Goal: Task Accomplishment & Management: Use online tool/utility

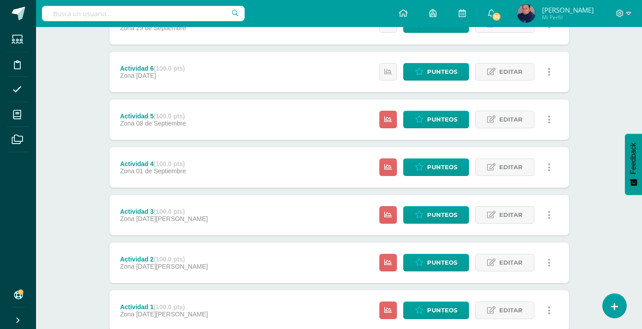
scroll to position [255, 0]
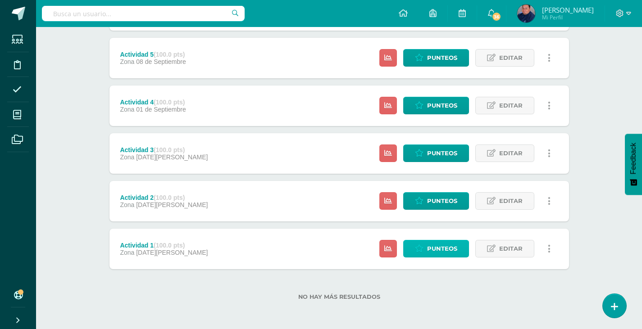
click at [445, 253] on span "Punteos" at bounding box center [442, 249] width 30 height 17
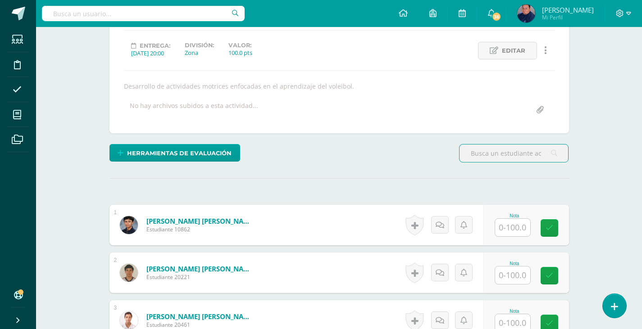
scroll to position [149, 0]
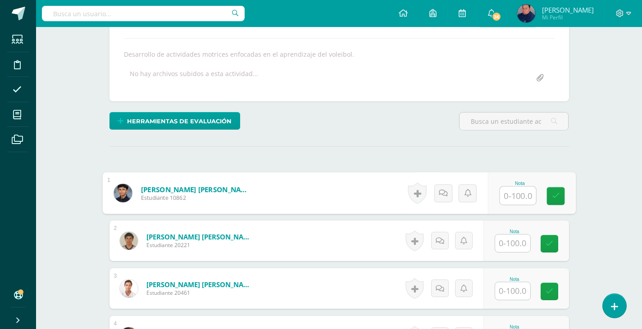
click at [506, 195] on input "text" at bounding box center [518, 196] width 36 height 18
type input "95"
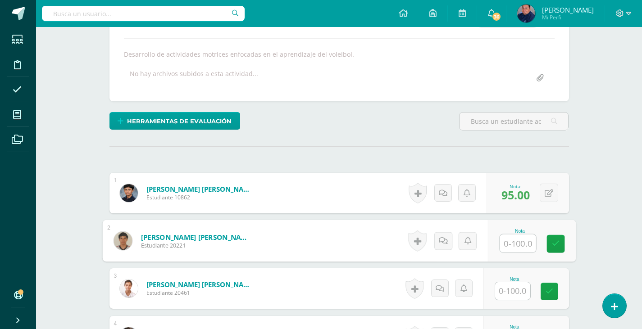
scroll to position [149, 0]
type input "95"
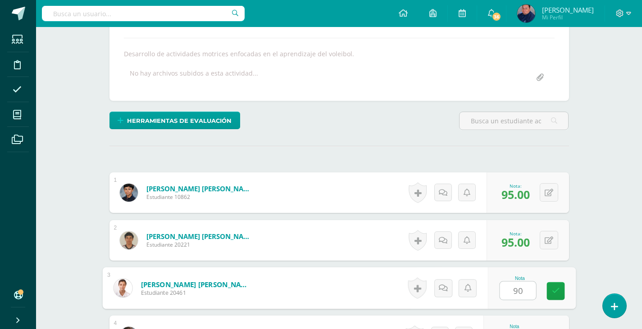
type input "90"
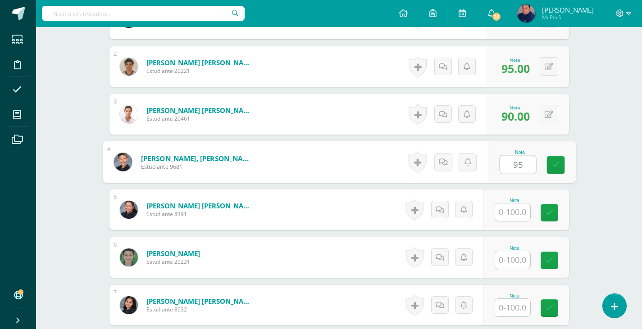
type input "95"
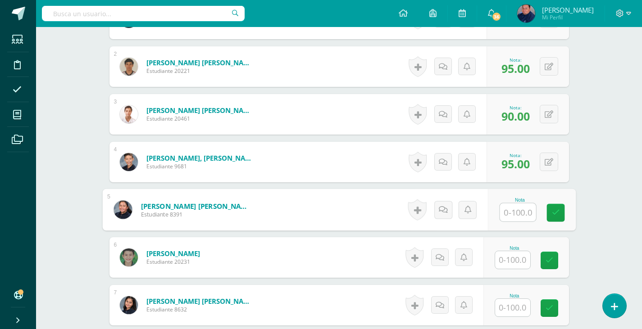
click at [507, 259] on input "text" at bounding box center [512, 260] width 35 height 18
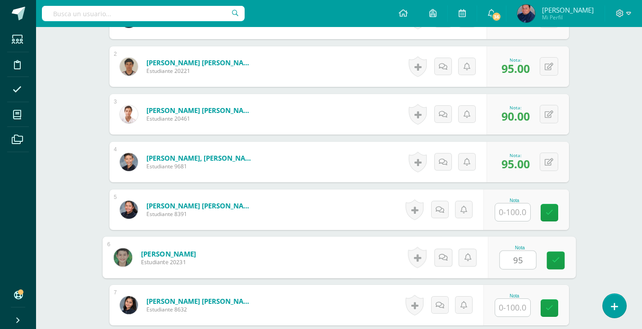
type input "95"
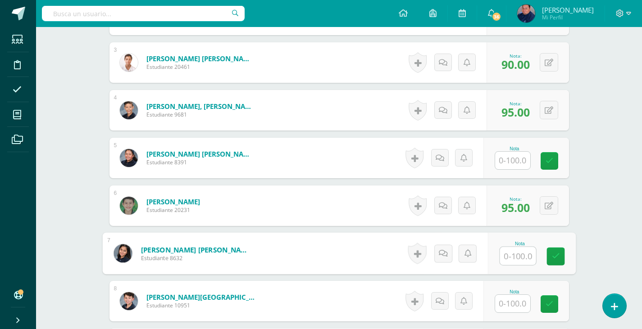
scroll to position [413, 0]
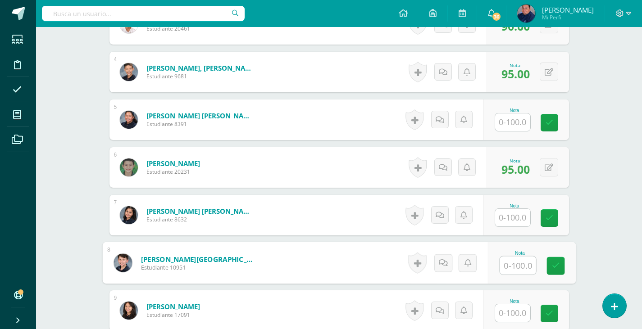
click at [527, 271] on input "text" at bounding box center [518, 266] width 36 height 18
type input "100"
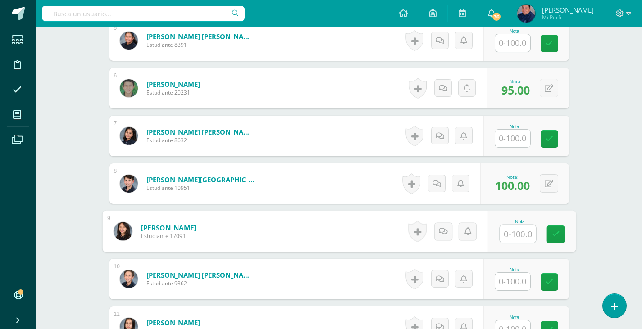
scroll to position [503, 0]
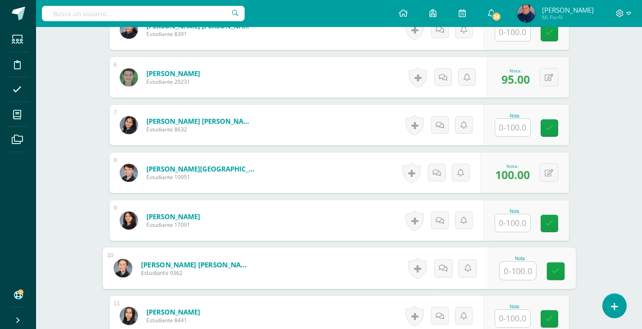
click at [525, 268] on input "text" at bounding box center [518, 271] width 36 height 18
type input "100"
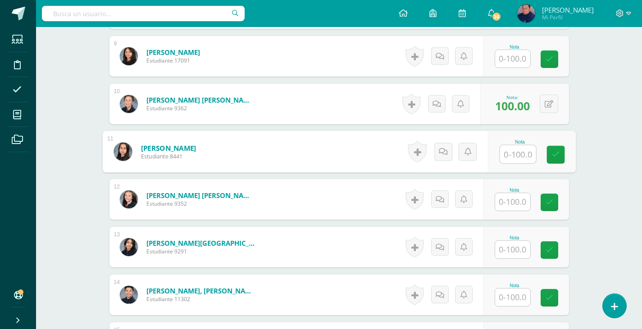
scroll to position [683, 0]
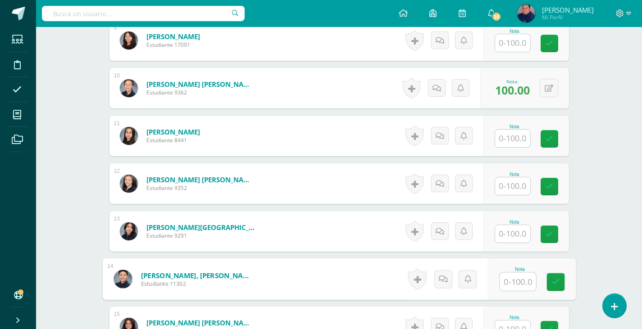
click at [519, 282] on input "text" at bounding box center [518, 282] width 36 height 18
type input "90"
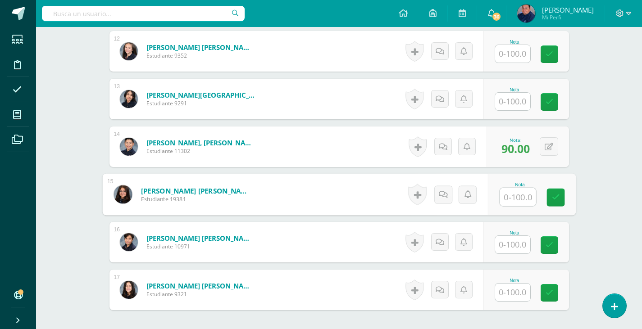
scroll to position [828, 0]
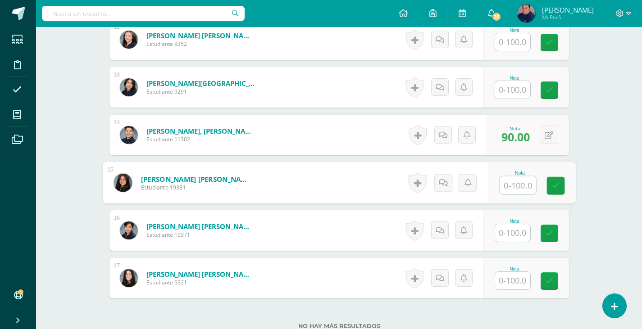
click at [508, 228] on input "text" at bounding box center [512, 233] width 35 height 18
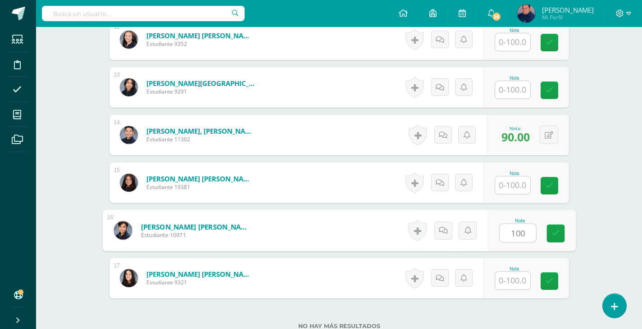
type input "100"
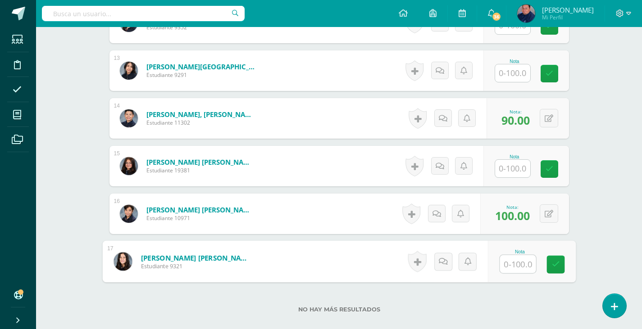
scroll to position [900, 0]
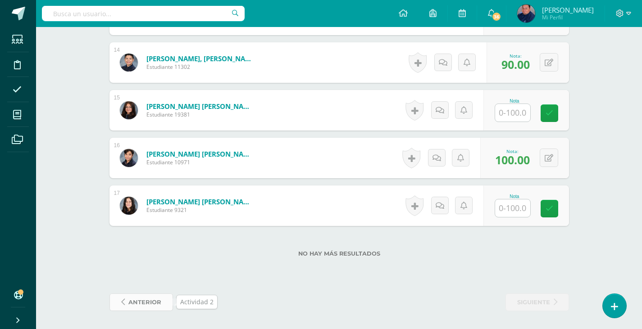
click at [156, 306] on span "anterior" at bounding box center [144, 302] width 33 height 17
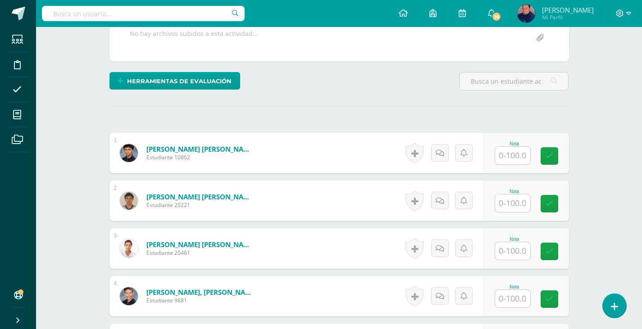
scroll to position [189, 0]
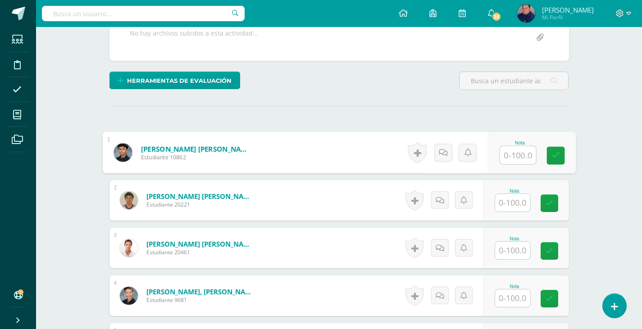
click at [519, 155] on input "text" at bounding box center [518, 155] width 36 height 18
type input "100"
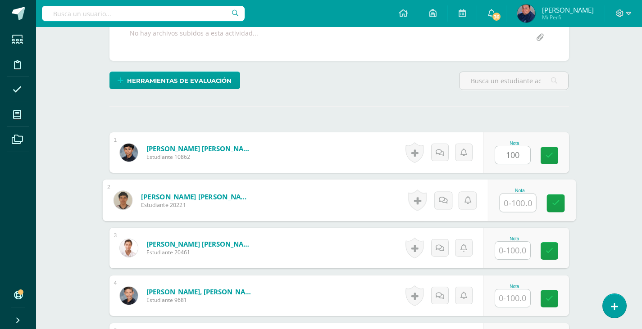
scroll to position [190, 0]
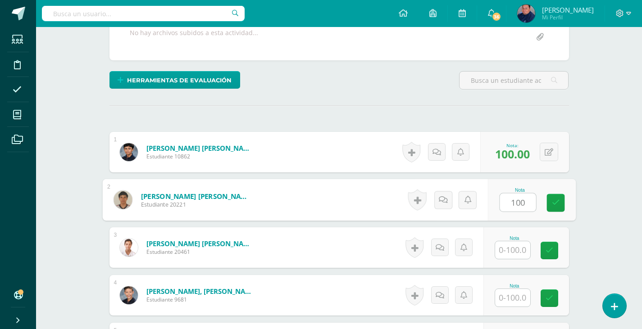
type input "100"
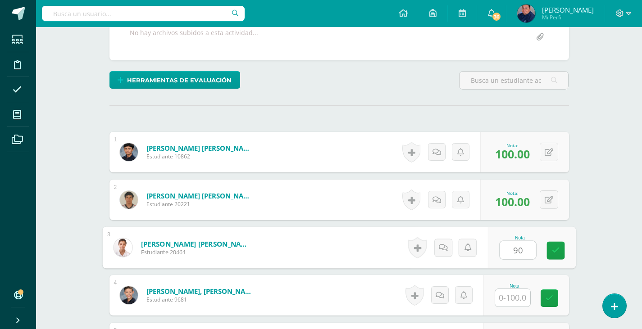
type input "90"
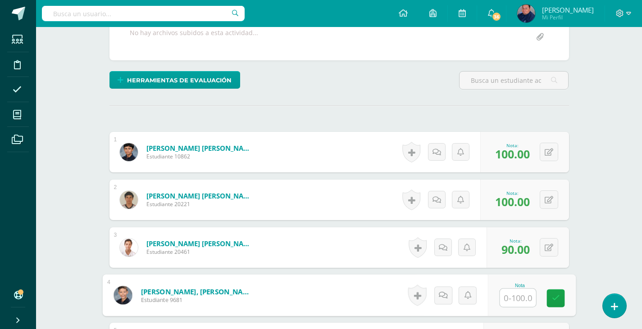
type input "9"
type input "100"
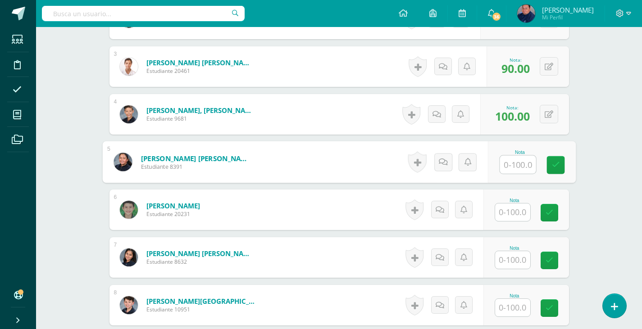
click at [522, 210] on input "text" at bounding box center [512, 213] width 35 height 18
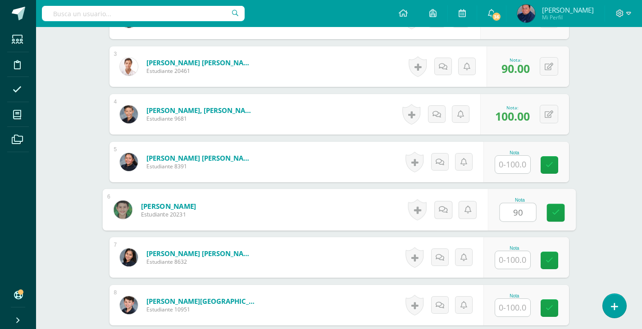
type input "90"
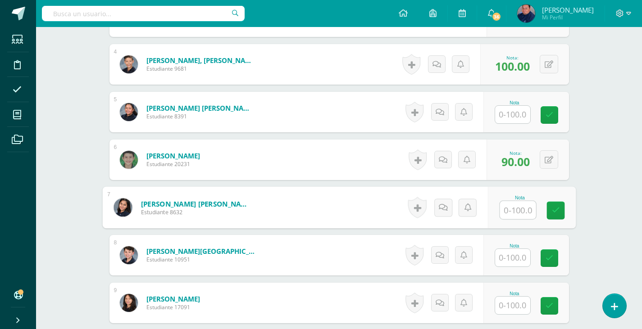
scroll to position [461, 0]
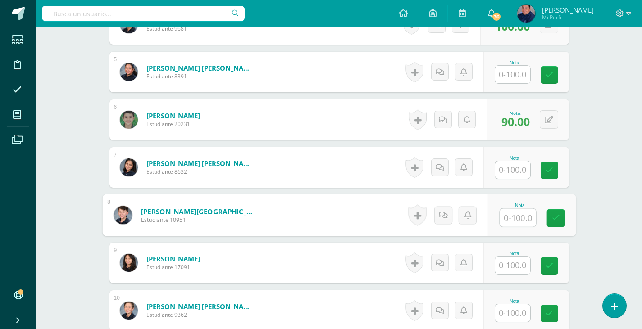
click at [525, 215] on input "text" at bounding box center [518, 218] width 36 height 18
type input "100"
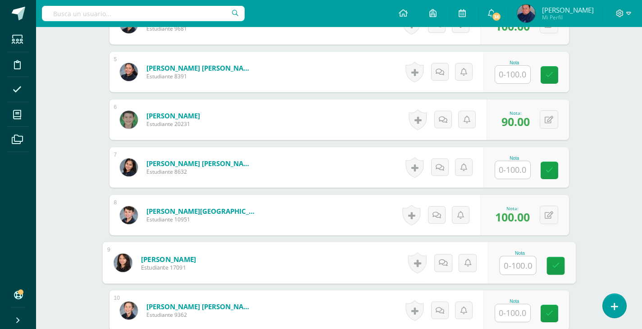
click at [518, 307] on input "text" at bounding box center [512, 314] width 35 height 18
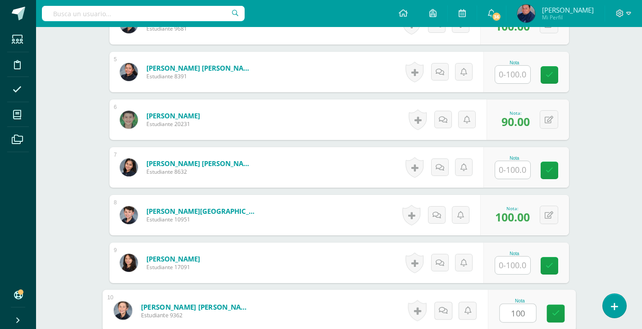
type input "100"
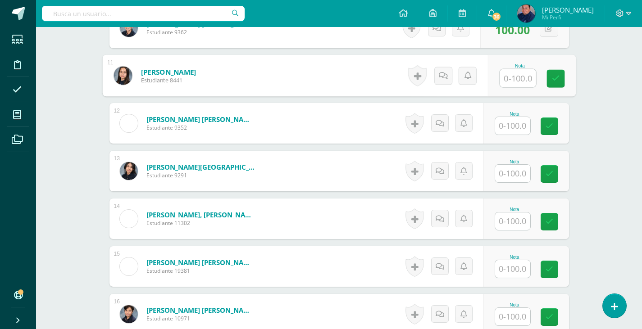
scroll to position [747, 0]
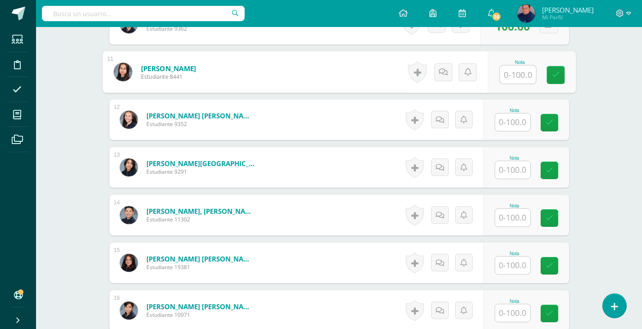
click at [506, 216] on input "text" at bounding box center [512, 218] width 35 height 18
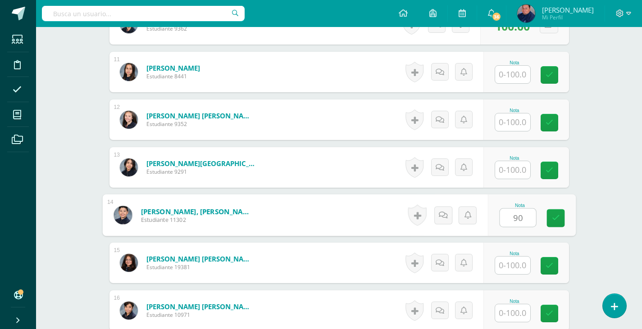
type input "90"
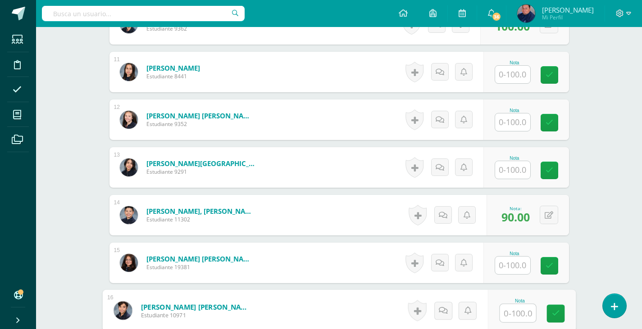
click at [510, 309] on input "text" at bounding box center [518, 314] width 36 height 18
type input "100"
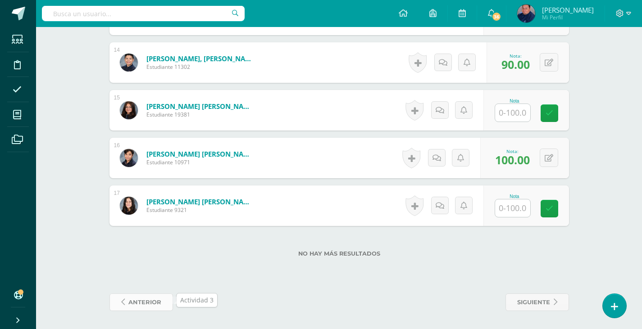
click at [146, 302] on span "anterior" at bounding box center [144, 302] width 33 height 17
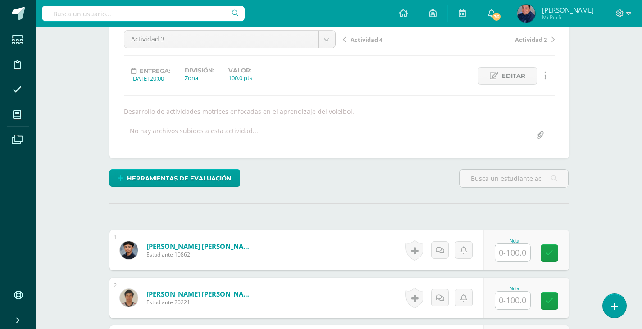
scroll to position [136, 0]
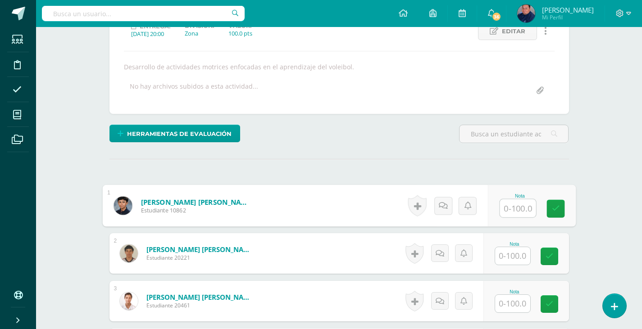
click at [513, 209] on input "text" at bounding box center [518, 209] width 36 height 18
type input "95"
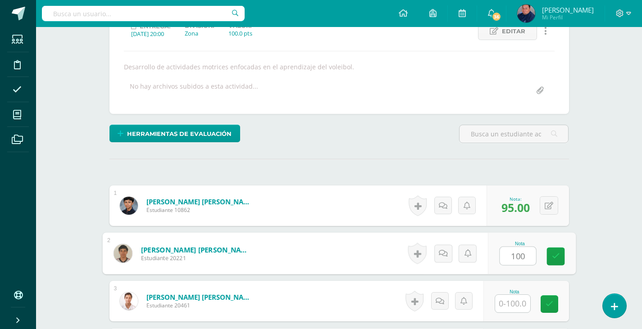
type input "100"
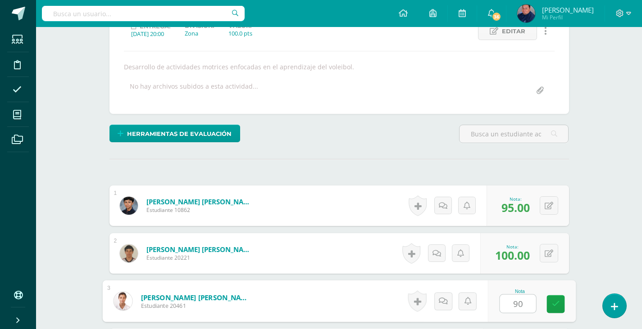
type input "90"
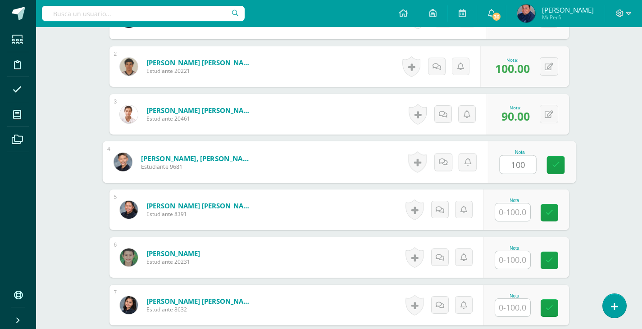
type input "100"
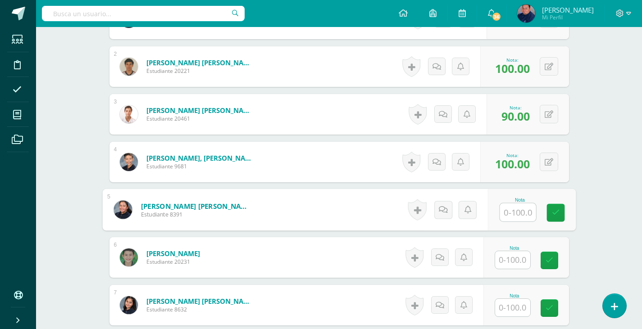
click at [518, 258] on input "text" at bounding box center [512, 260] width 35 height 18
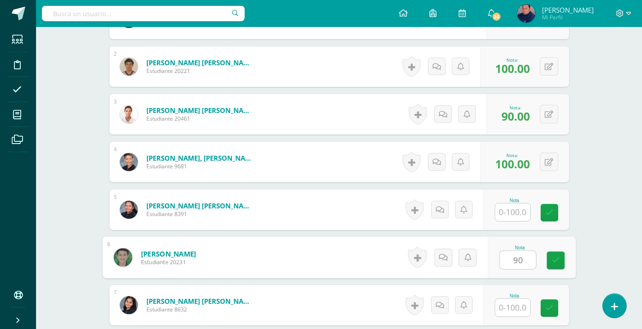
type input "90"
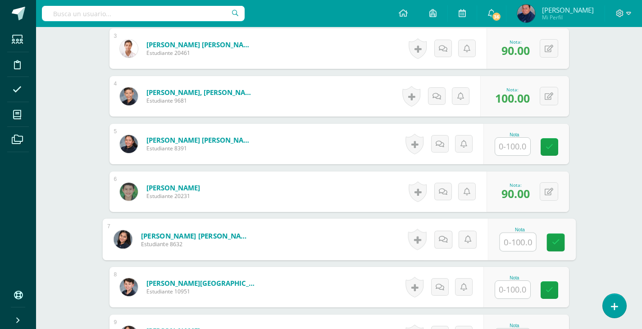
scroll to position [413, 0]
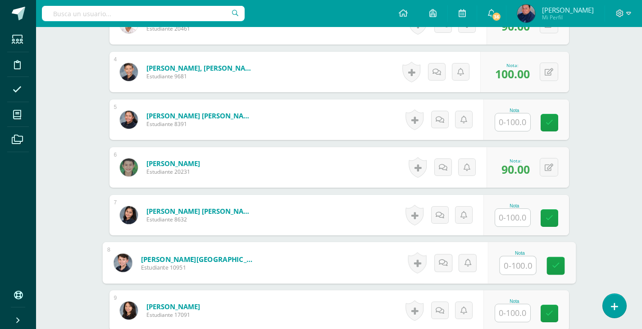
click at [519, 267] on input "text" at bounding box center [518, 266] width 36 height 18
type input "100"
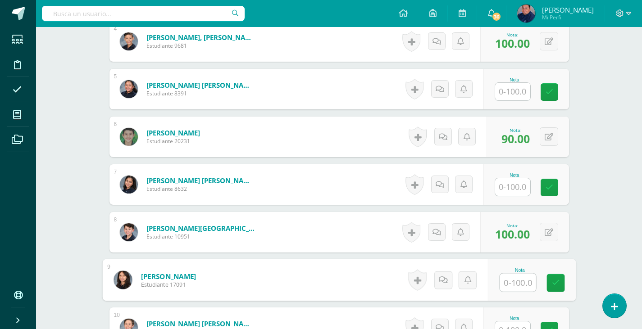
scroll to position [548, 0]
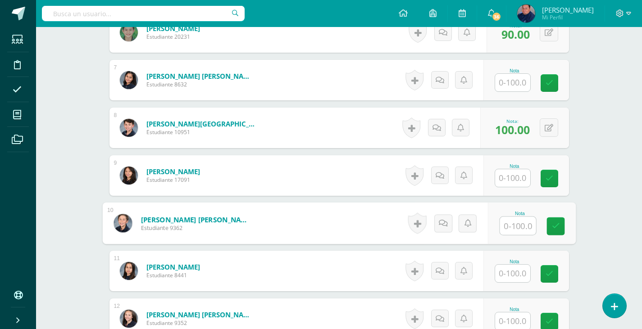
click at [509, 227] on input "text" at bounding box center [518, 226] width 36 height 18
type input "100"
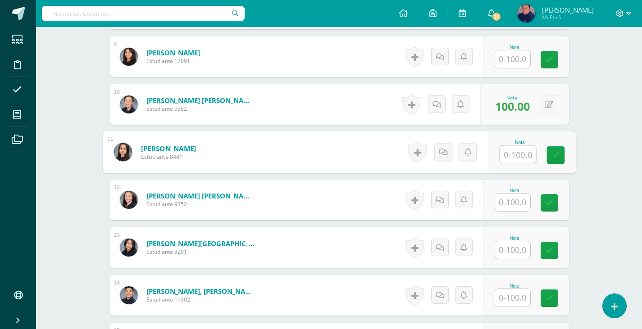
scroll to position [683, 0]
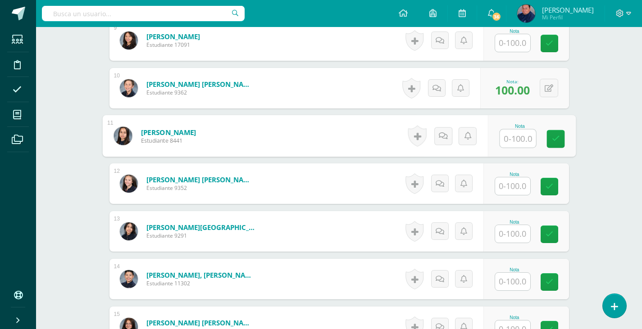
click at [519, 279] on input "text" at bounding box center [512, 282] width 35 height 18
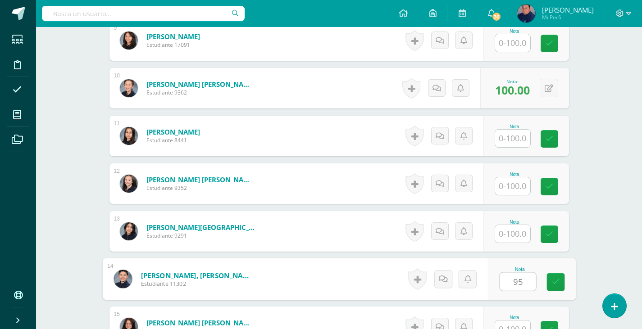
type input "95"
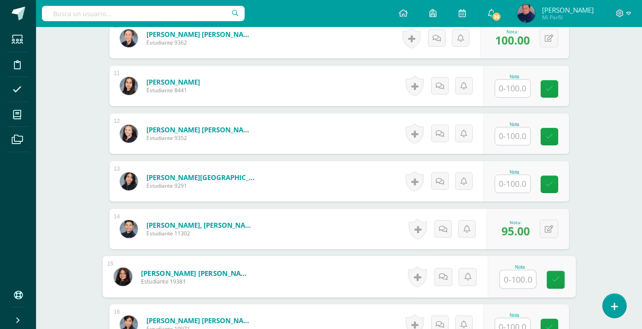
scroll to position [783, 0]
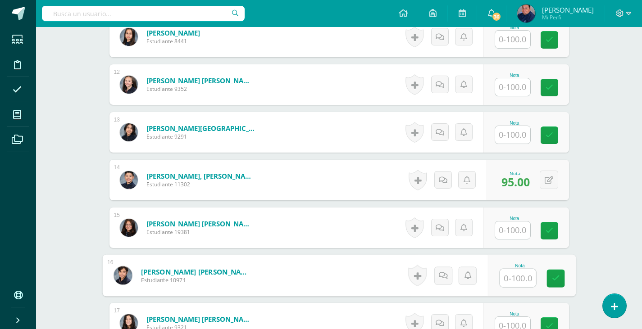
click at [521, 272] on input "text" at bounding box center [518, 278] width 36 height 18
type input "100"
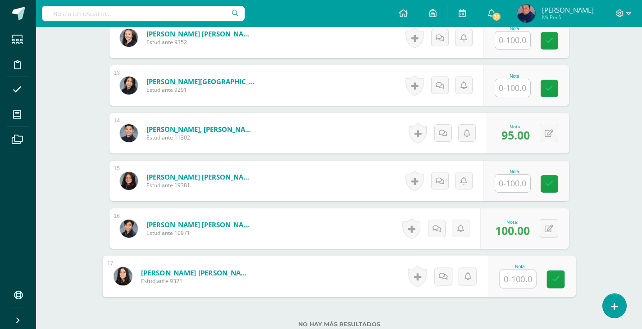
scroll to position [878, 0]
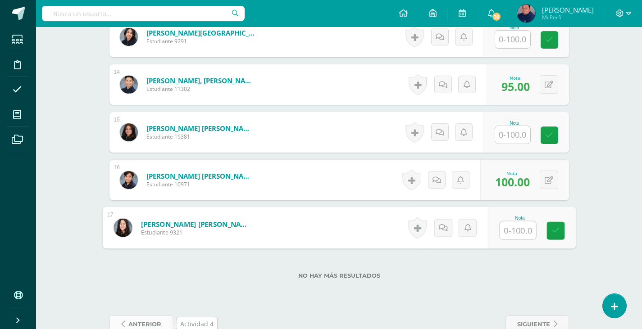
click at [148, 320] on span "anterior" at bounding box center [144, 324] width 33 height 17
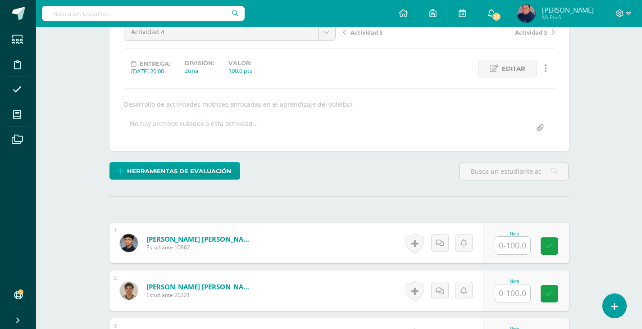
scroll to position [99, 0]
click at [511, 243] on input "text" at bounding box center [512, 246] width 35 height 18
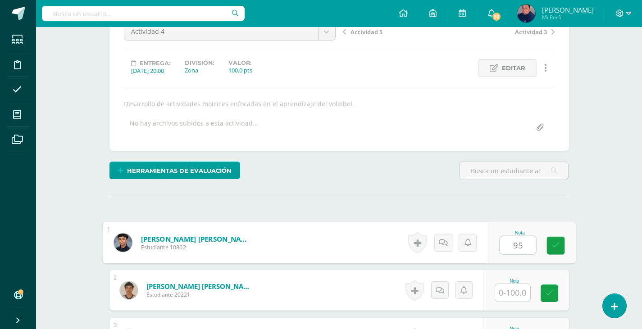
type input "95"
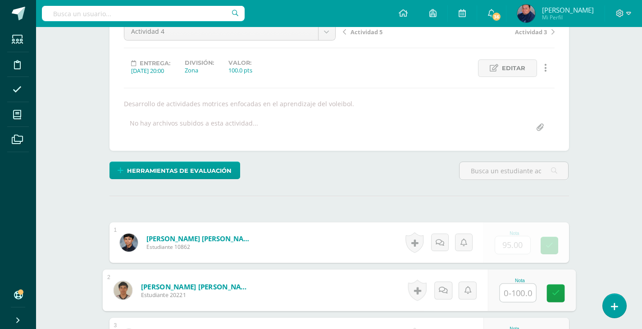
scroll to position [100, 0]
type input "100"
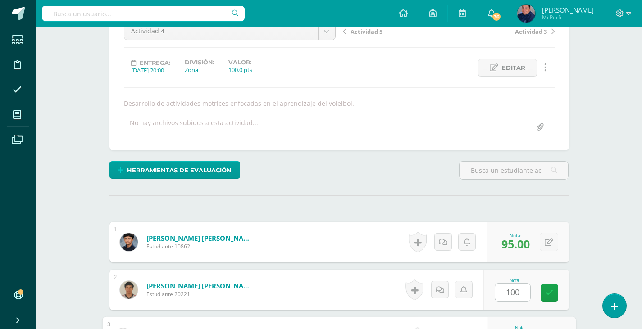
scroll to position [275, 0]
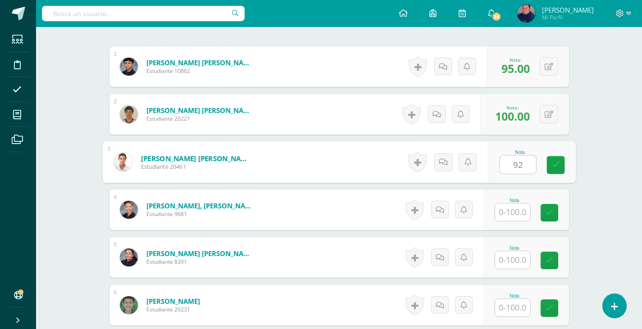
type input "92"
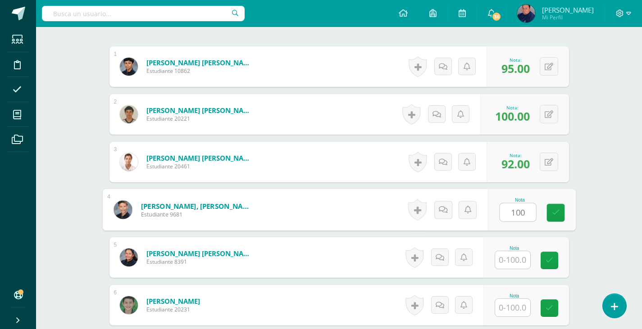
type input "100"
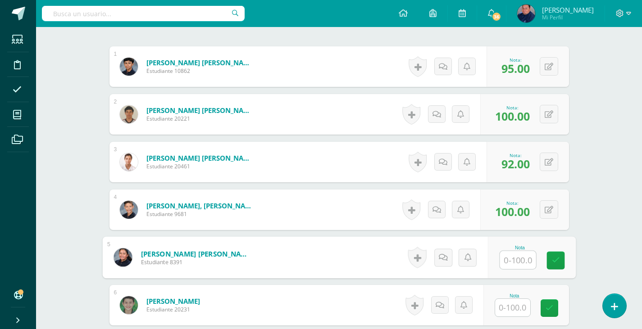
click at [528, 311] on input "text" at bounding box center [512, 308] width 35 height 18
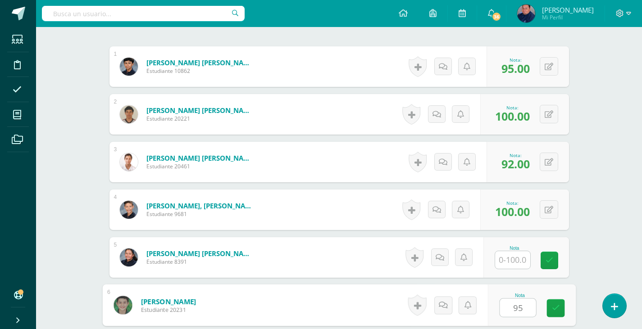
type input "95"
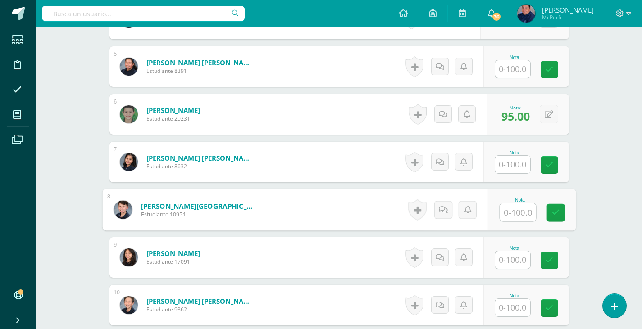
click at [514, 212] on input "text" at bounding box center [518, 213] width 36 height 18
type input "100"
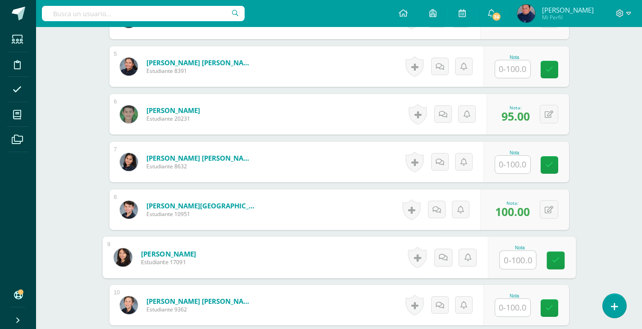
click at [504, 304] on input "text" at bounding box center [512, 308] width 35 height 18
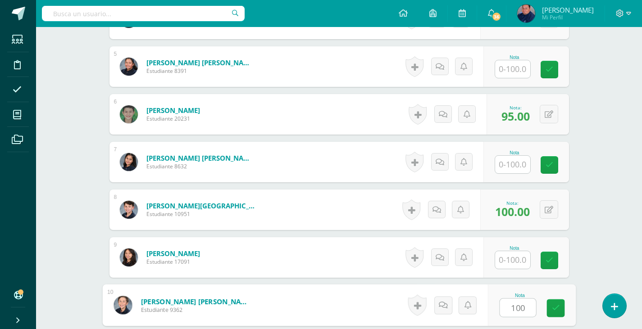
type input "100"
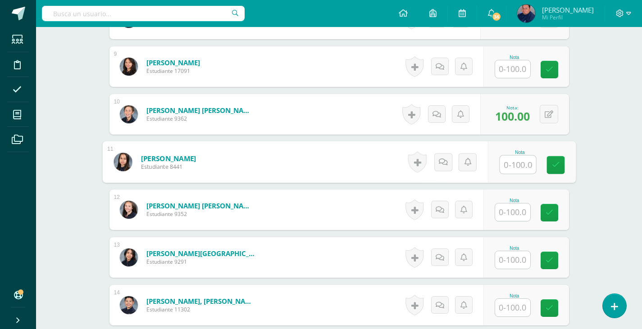
scroll to position [702, 0]
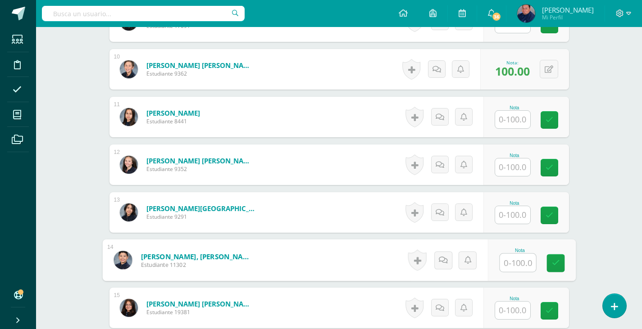
click at [512, 261] on input "text" at bounding box center [518, 263] width 36 height 18
type input "90"
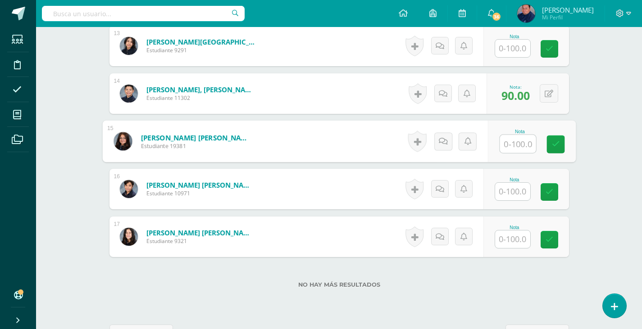
scroll to position [883, 0]
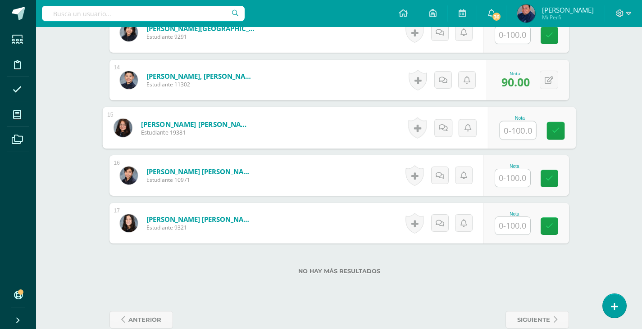
click at [510, 173] on input "text" at bounding box center [512, 178] width 35 height 18
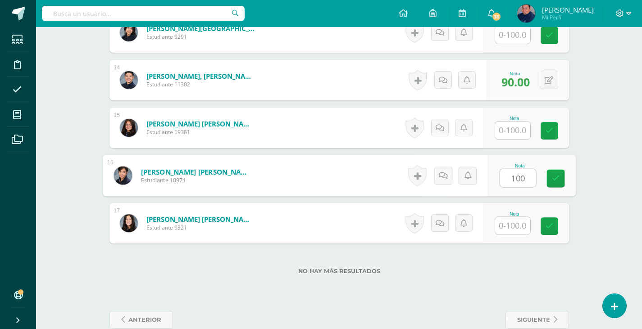
type input "100"
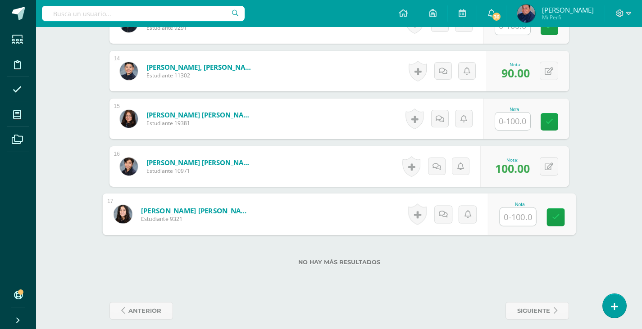
scroll to position [900, 0]
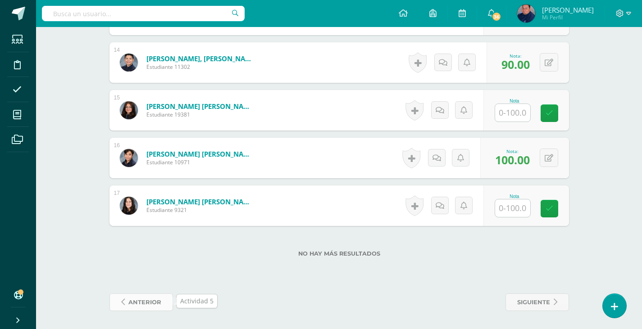
click at [145, 299] on span "anterior" at bounding box center [144, 302] width 33 height 17
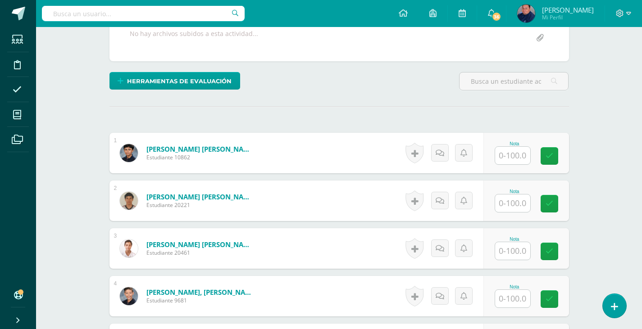
scroll to position [189, 0]
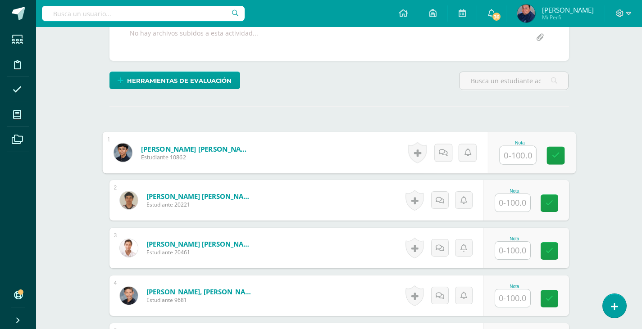
click at [507, 155] on input "text" at bounding box center [518, 155] width 36 height 18
type input "100"
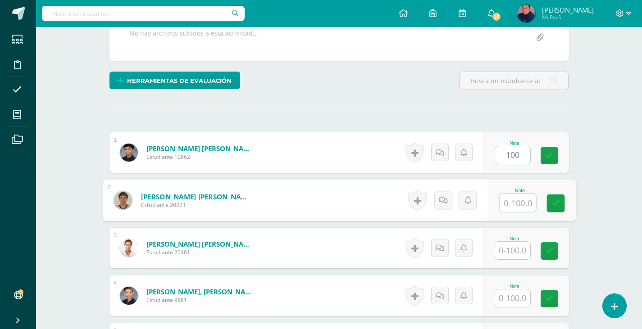
scroll to position [190, 0]
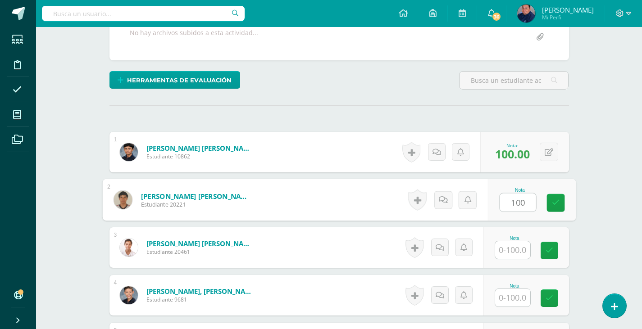
type input "100"
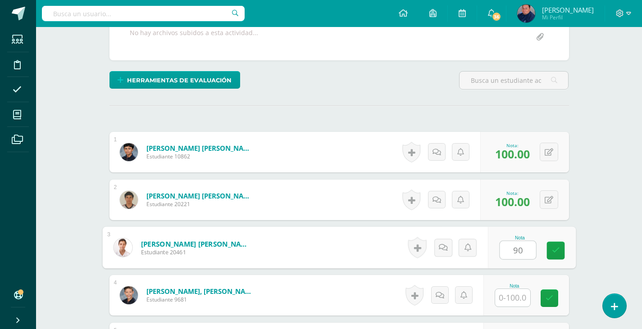
type input "90"
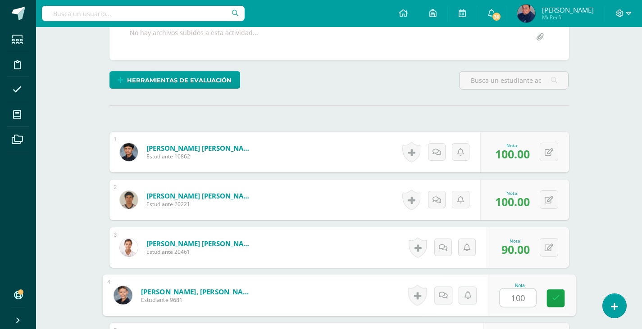
type input "100"
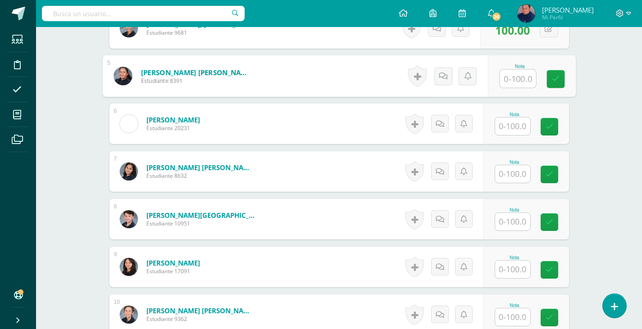
scroll to position [461, 0]
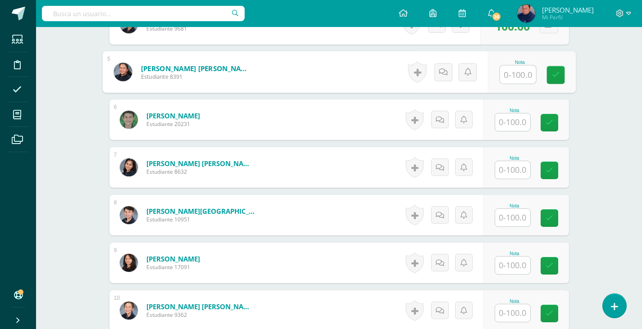
click at [513, 114] on input "text" at bounding box center [512, 123] width 35 height 18
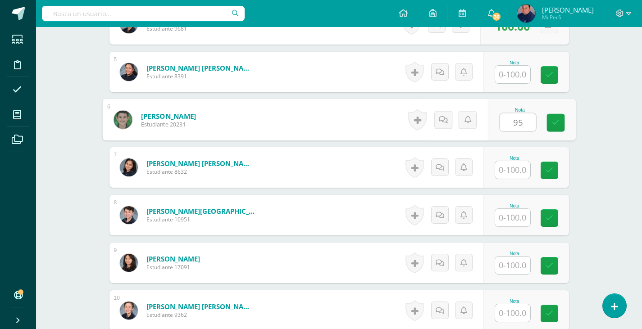
type input "95"
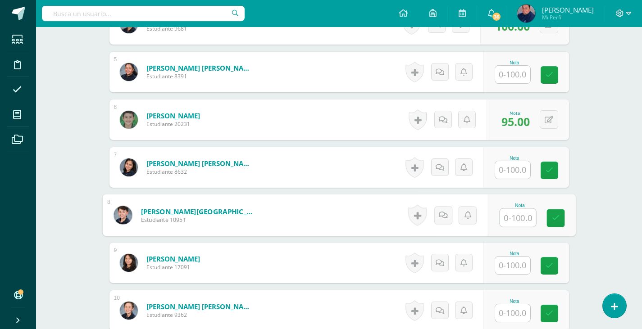
click at [509, 224] on input "text" at bounding box center [518, 218] width 36 height 18
type input "100"
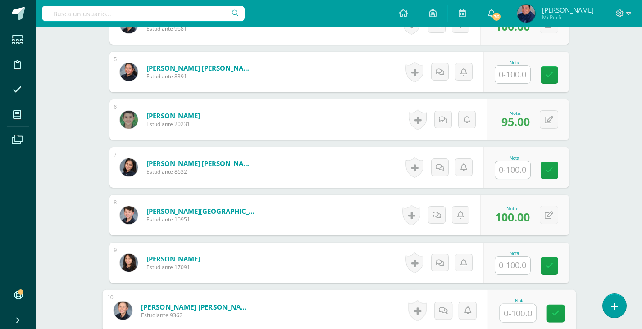
click at [506, 318] on input "text" at bounding box center [518, 314] width 36 height 18
type input "100"
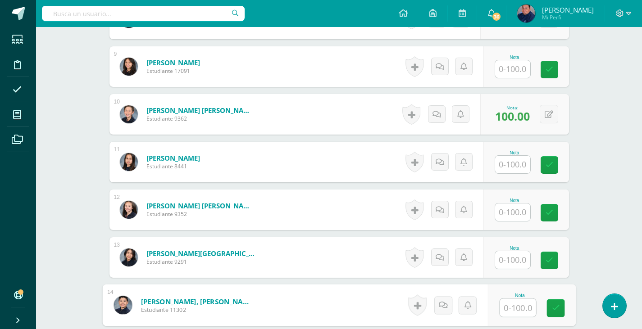
click at [521, 304] on input "text" at bounding box center [518, 308] width 36 height 18
type input "95"
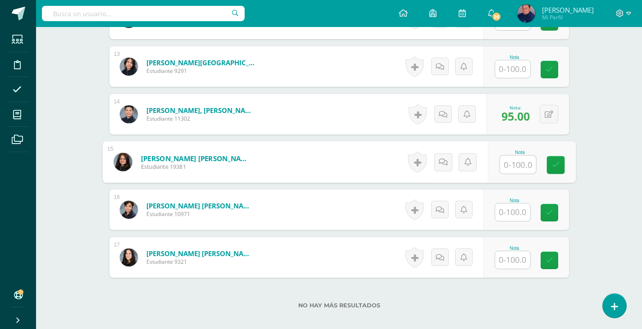
click at [514, 213] on input "text" at bounding box center [512, 213] width 35 height 18
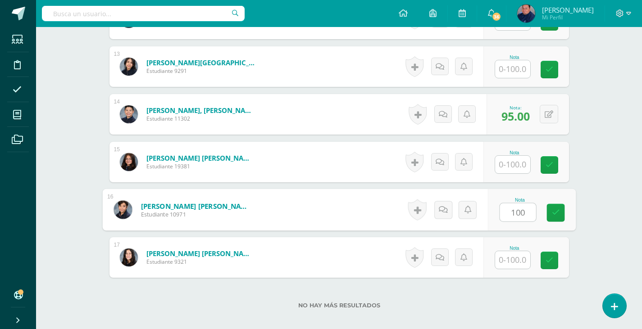
type input "100"
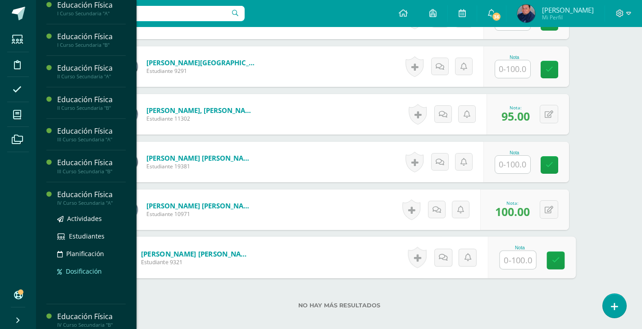
scroll to position [564, 0]
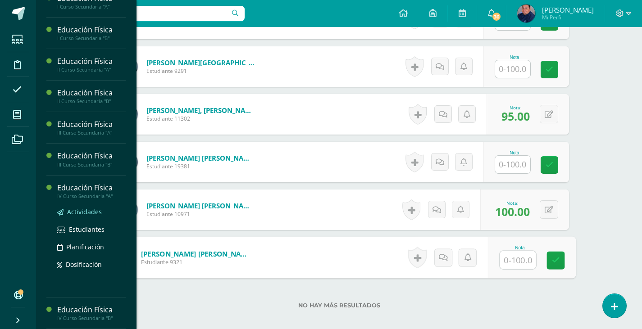
click at [81, 212] on span "Actividades" at bounding box center [84, 212] width 35 height 9
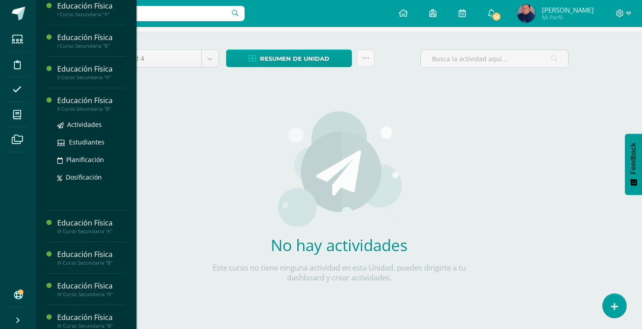
scroll to position [564, 0]
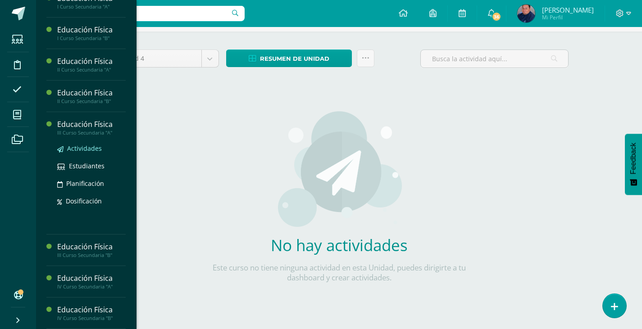
click at [81, 148] on span "Actividades" at bounding box center [84, 148] width 35 height 9
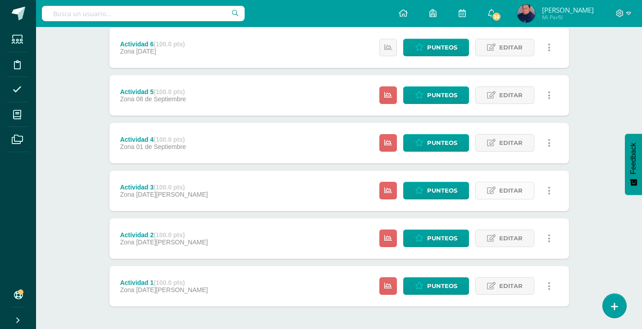
scroll to position [255, 0]
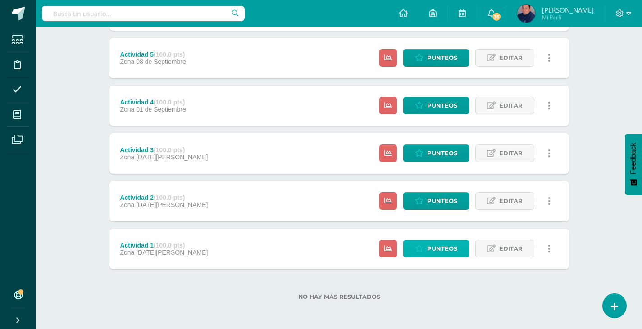
click at [445, 246] on span "Punteos" at bounding box center [442, 249] width 30 height 17
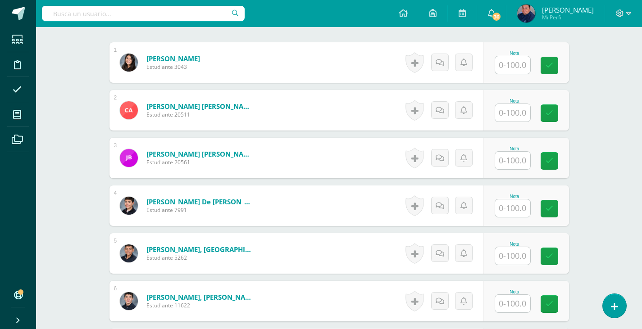
scroll to position [280, 0]
click at [523, 207] on input "text" at bounding box center [512, 208] width 35 height 18
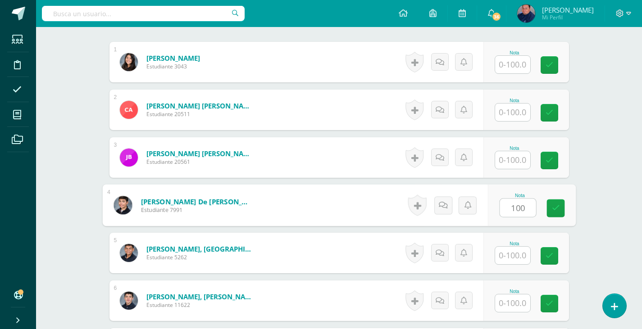
type input "100"
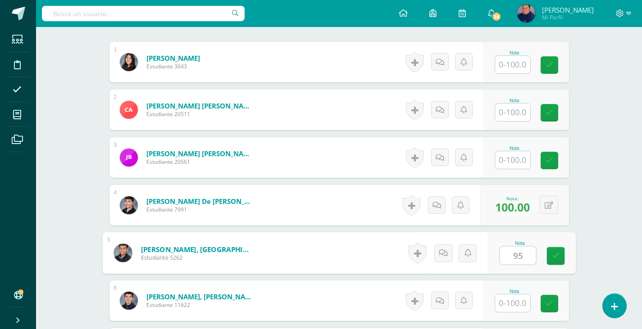
type input "95"
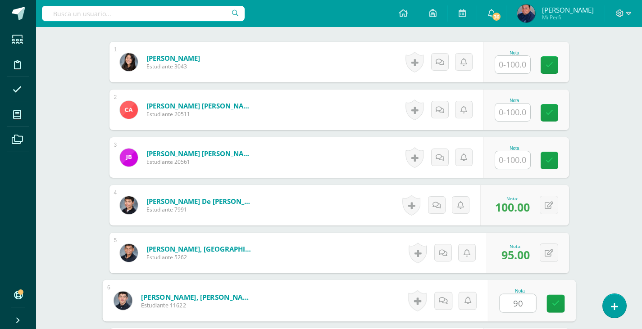
type input "90"
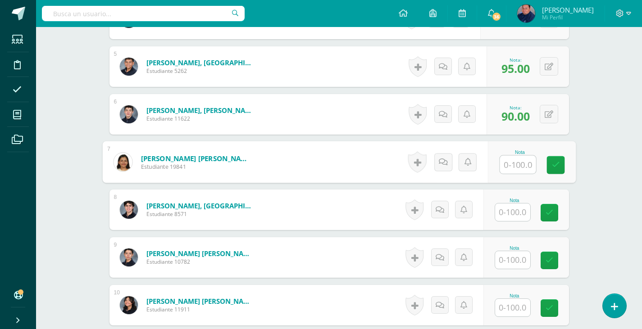
click at [512, 214] on input "text" at bounding box center [512, 213] width 35 height 18
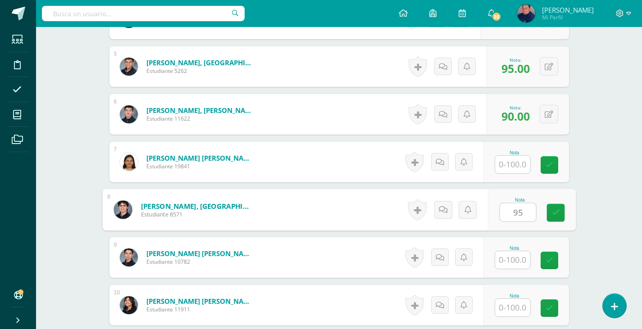
type input "95"
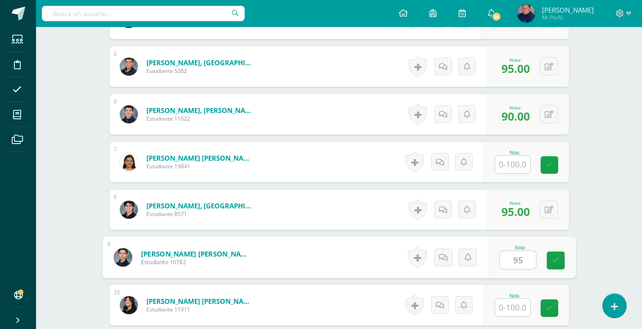
type input "95"
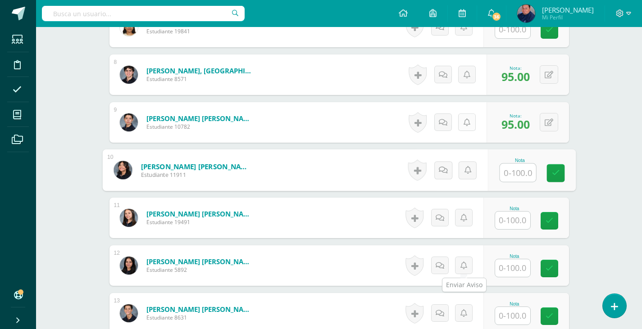
scroll to position [646, 0]
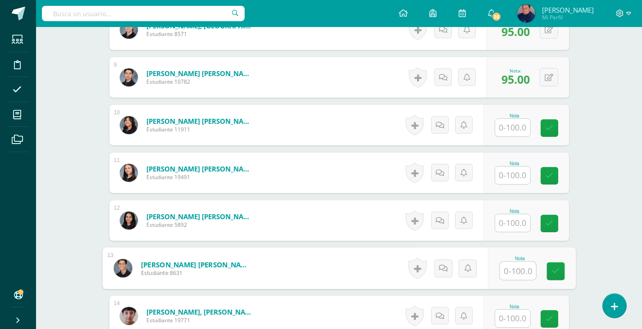
click at [519, 269] on input "text" at bounding box center [518, 271] width 36 height 18
type input "90"
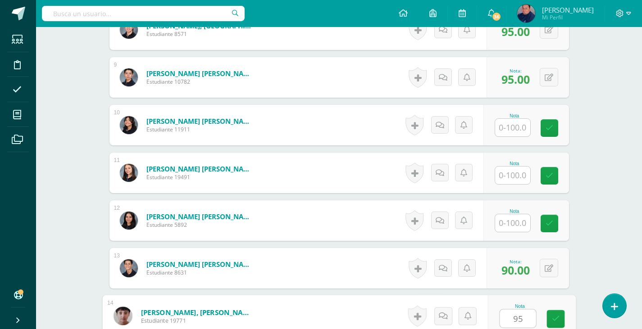
type input "95"
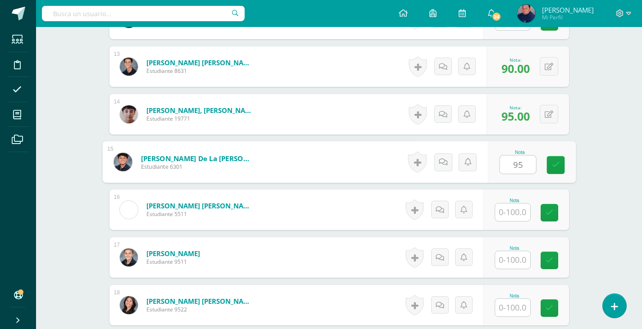
type input "95"
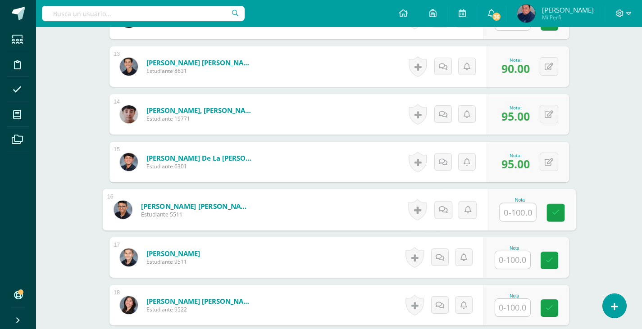
click at [519, 263] on input "text" at bounding box center [512, 260] width 35 height 18
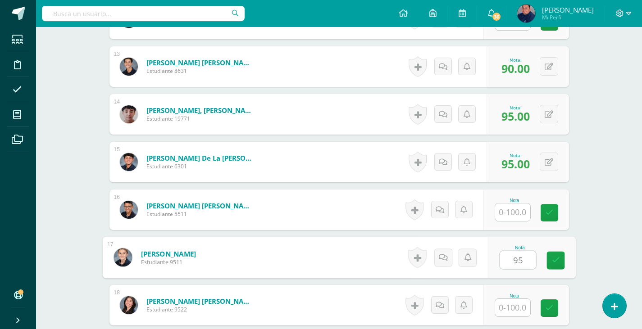
type input "95"
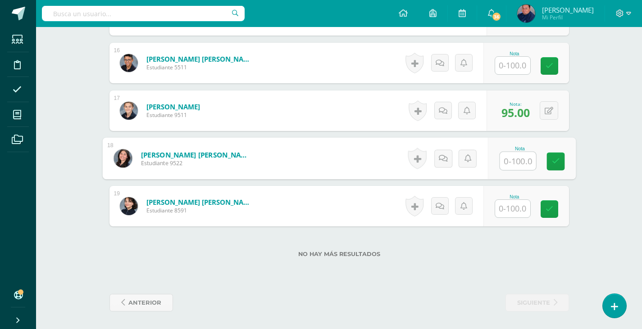
scroll to position [996, 0]
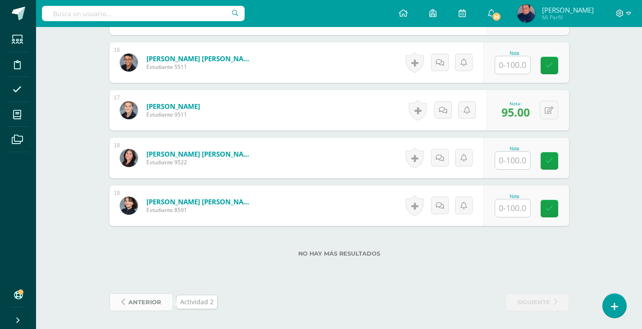
click at [144, 299] on span "anterior" at bounding box center [144, 302] width 33 height 17
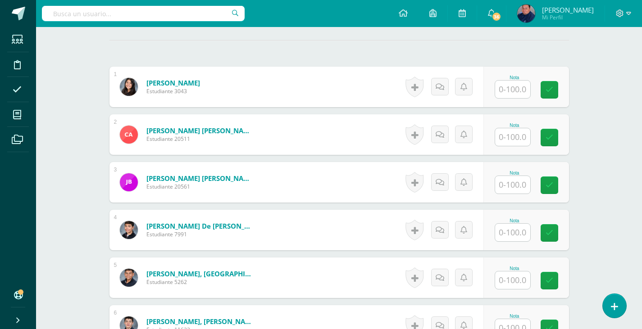
scroll to position [271, 0]
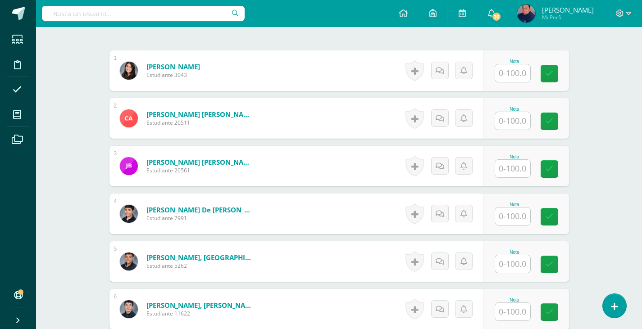
click at [501, 212] on input "text" at bounding box center [512, 217] width 35 height 18
type input "100"
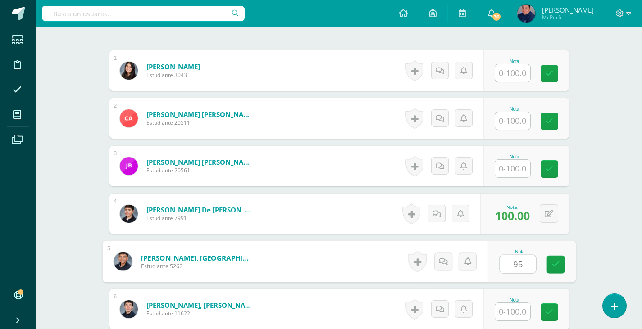
type input "95"
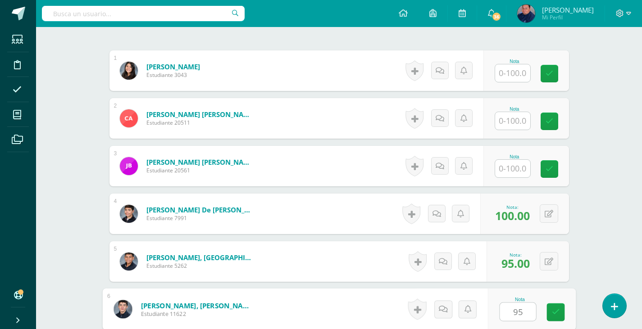
type input "95"
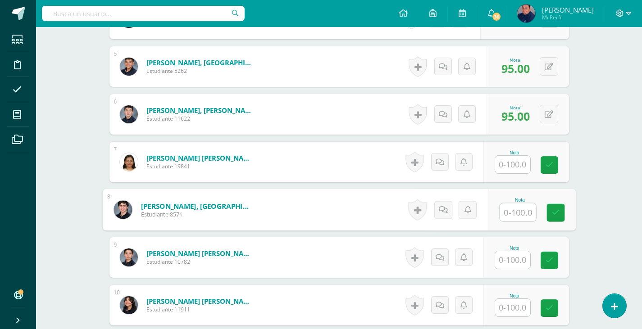
click at [506, 213] on input "text" at bounding box center [518, 213] width 36 height 18
type input "90"
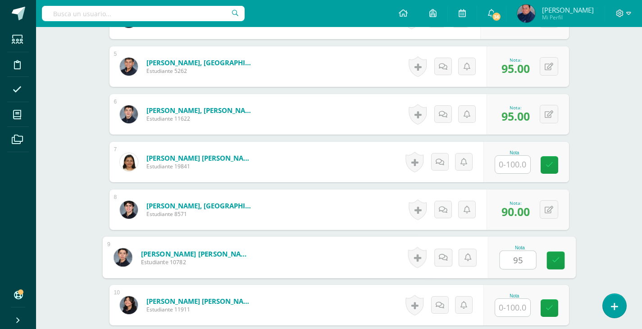
type input "95"
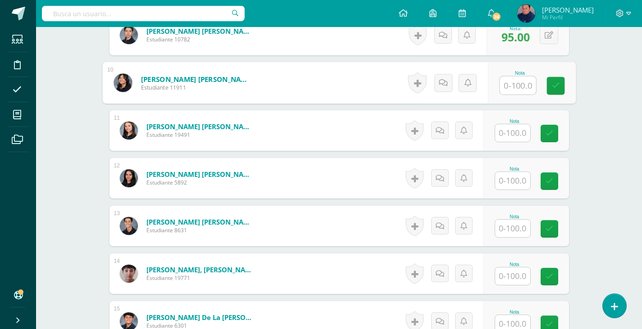
scroll to position [692, 0]
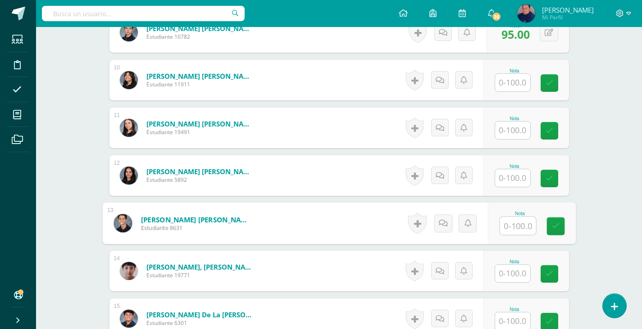
click at [511, 224] on input "text" at bounding box center [518, 226] width 36 height 18
type input "90"
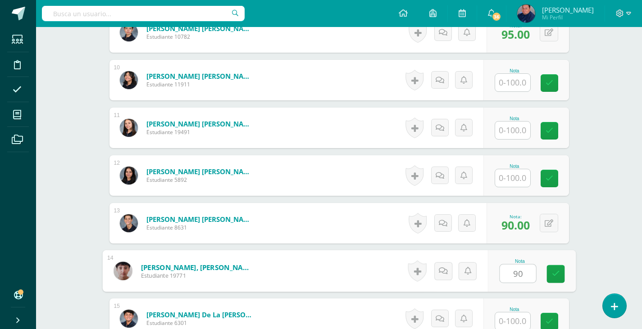
type input "90"
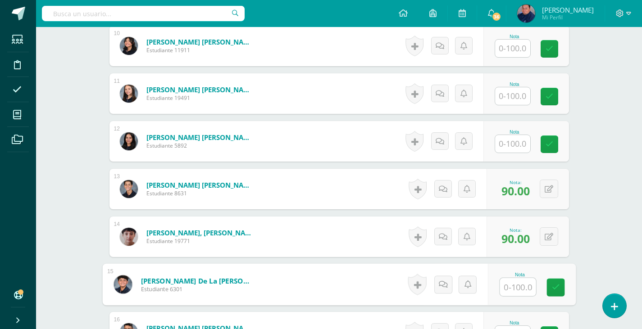
scroll to position [737, 0]
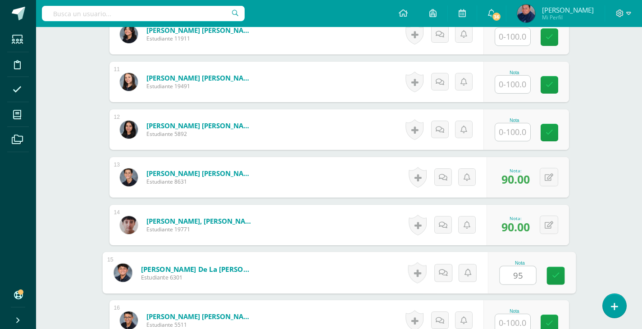
type input "95"
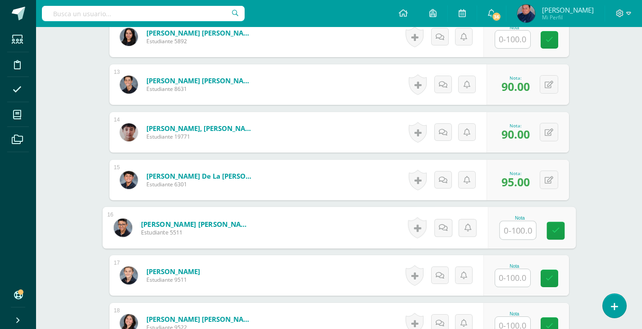
scroll to position [875, 0]
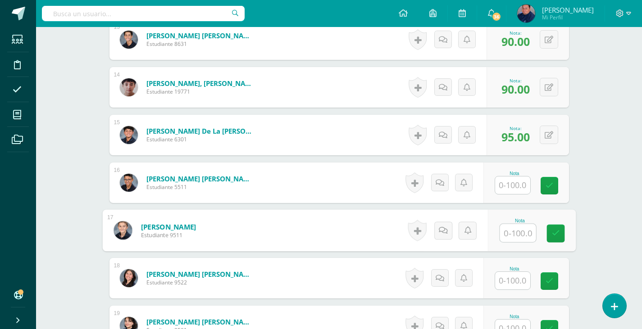
click at [512, 232] on input "text" at bounding box center [518, 233] width 36 height 18
type input "9"
type input "100"
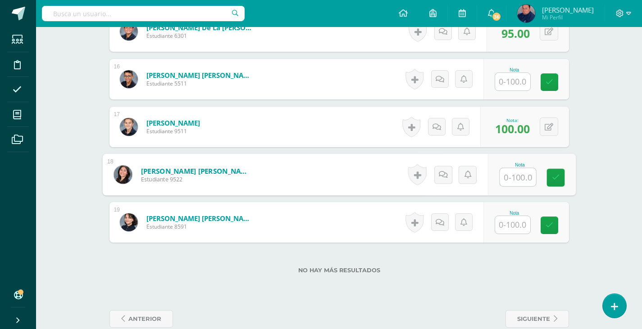
scroll to position [996, 0]
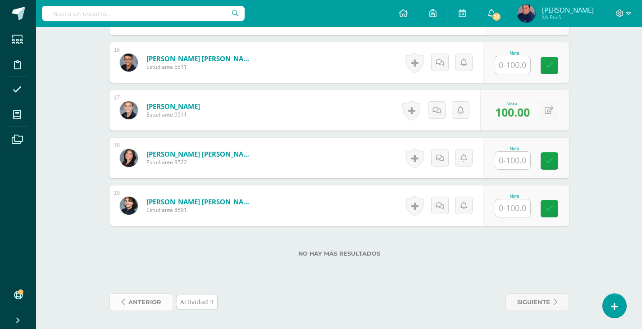
click at [142, 302] on span "anterior" at bounding box center [144, 302] width 33 height 17
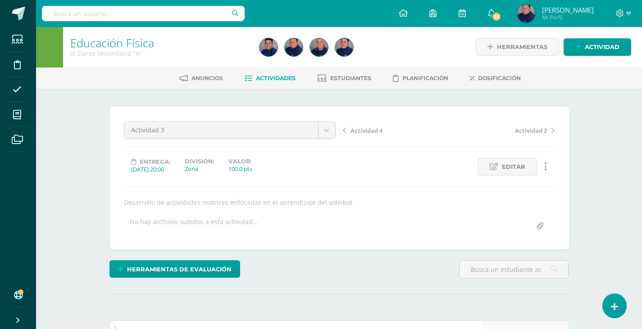
scroll to position [1, 0]
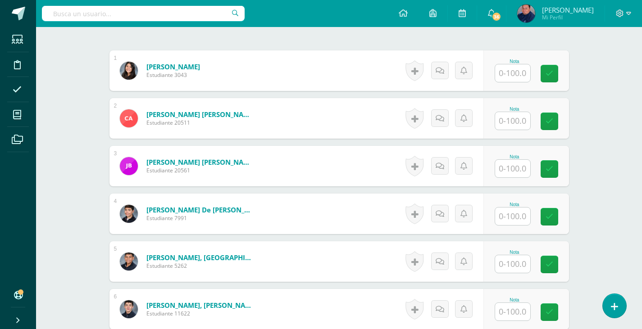
scroll to position [361, 0]
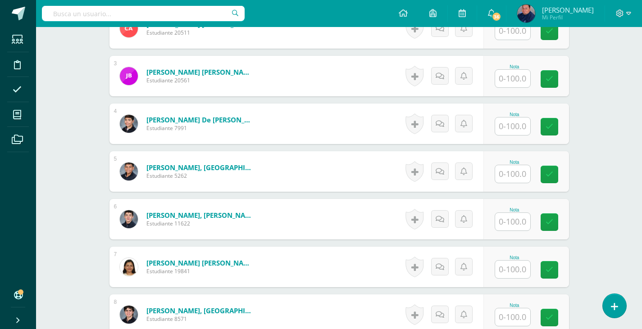
click at [526, 127] on input "text" at bounding box center [512, 127] width 35 height 18
type input "95"
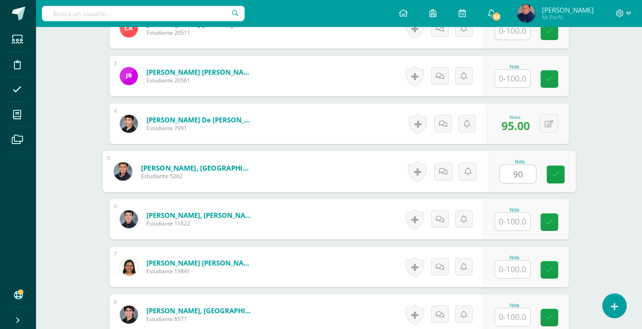
type input "90"
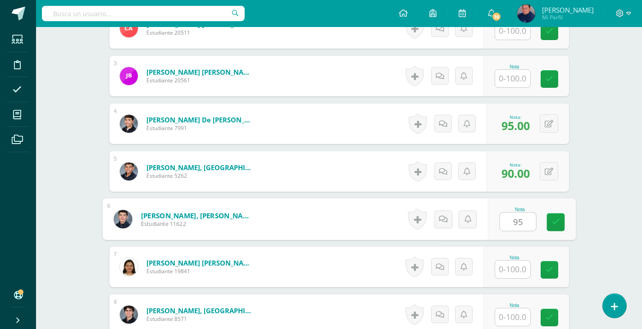
type input "95"
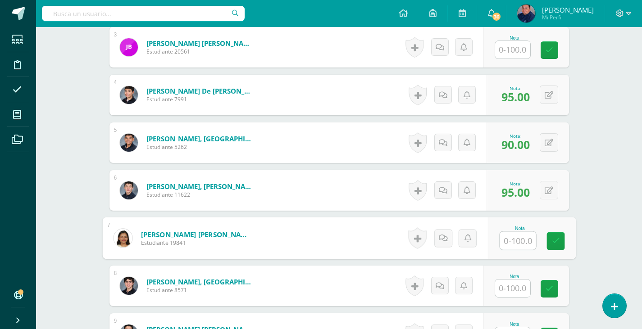
scroll to position [406, 0]
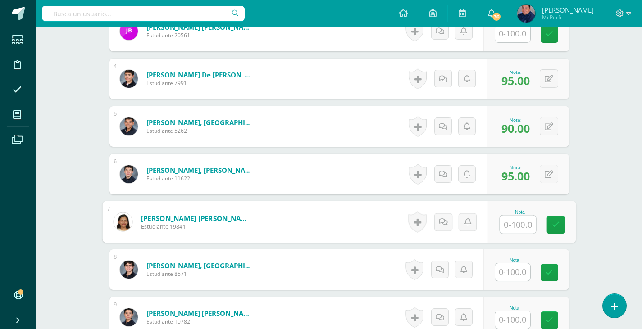
click at [512, 274] on input "text" at bounding box center [512, 273] width 35 height 18
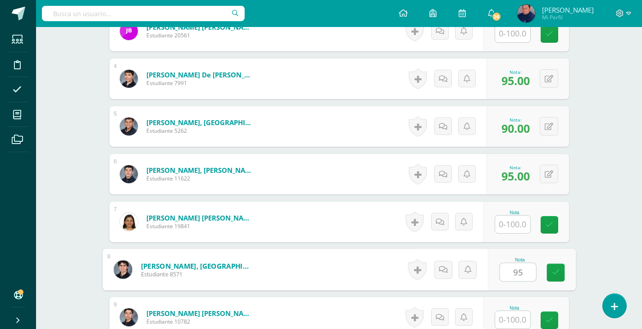
type input "95"
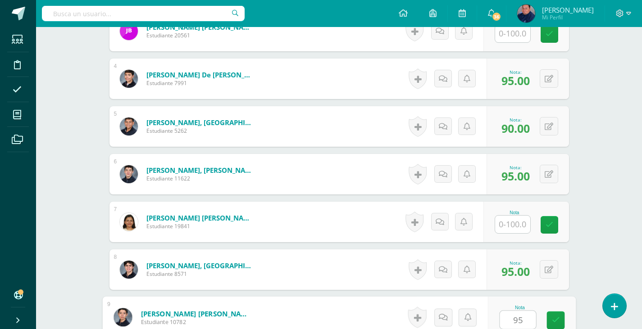
type input "95"
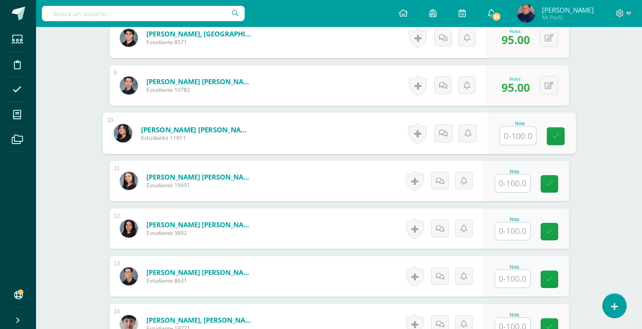
scroll to position [655, 0]
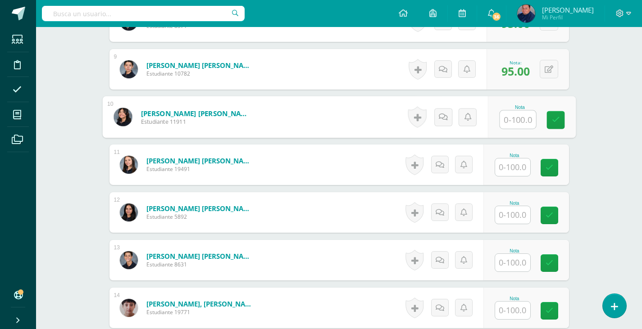
click at [519, 259] on input "text" at bounding box center [512, 263] width 35 height 18
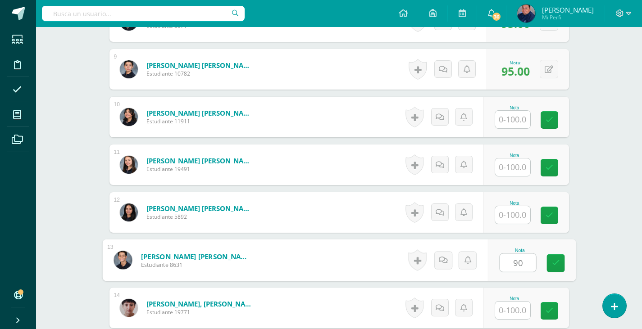
type input "90"
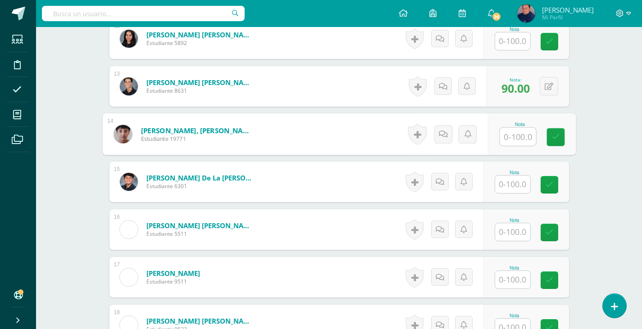
scroll to position [835, 0]
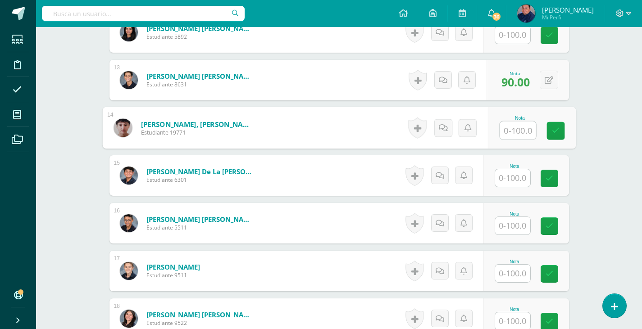
click at [521, 183] on input "text" at bounding box center [512, 178] width 35 height 18
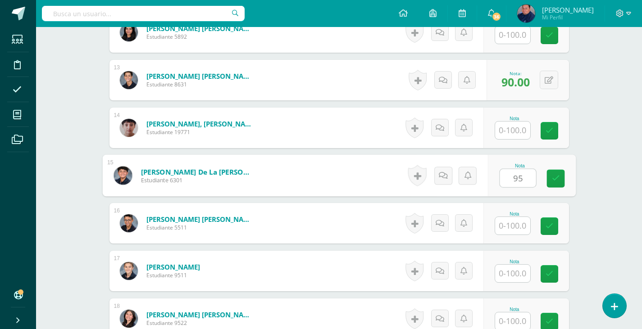
type input "95"
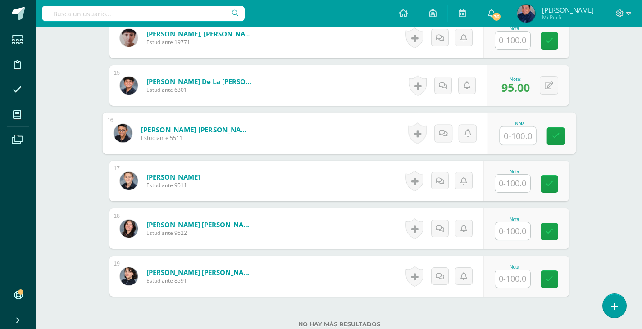
scroll to position [970, 0]
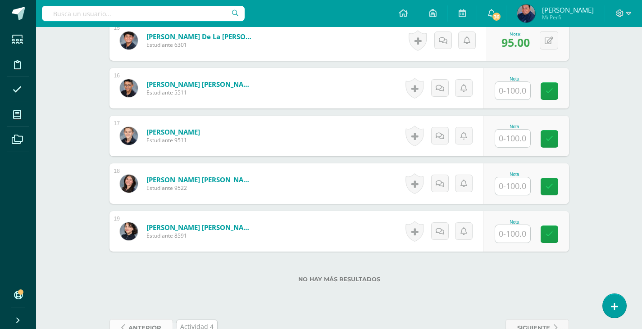
click at [144, 325] on span "anterior" at bounding box center [144, 328] width 33 height 17
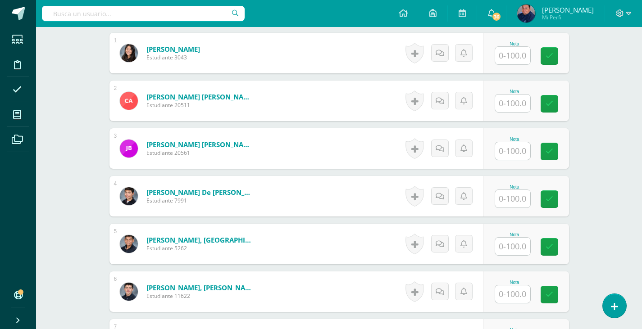
scroll to position [316, 0]
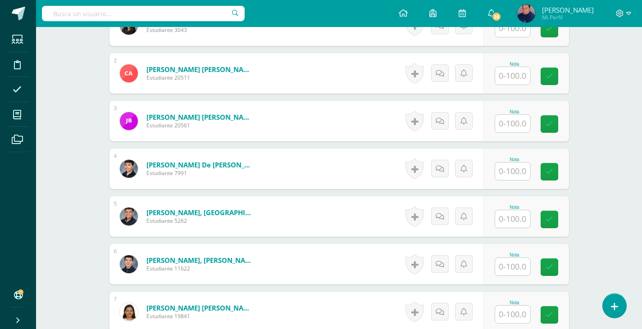
click at [520, 178] on input "text" at bounding box center [512, 172] width 35 height 18
type input "95"
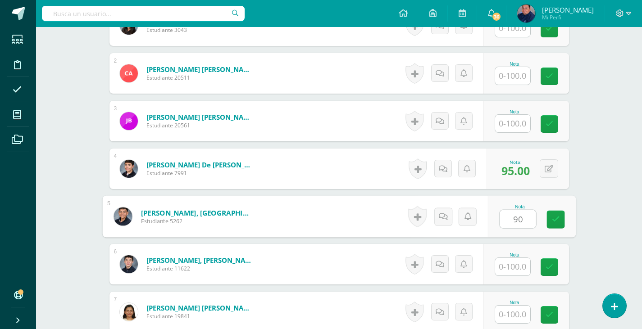
type input "90"
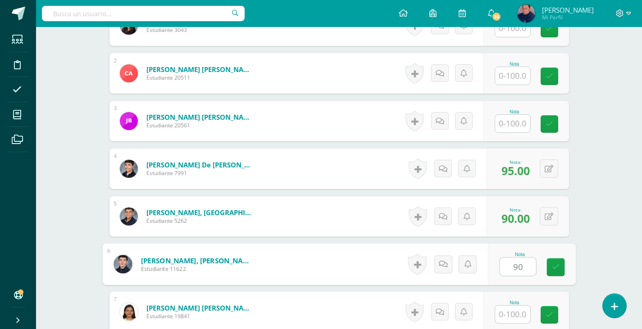
type input "90"
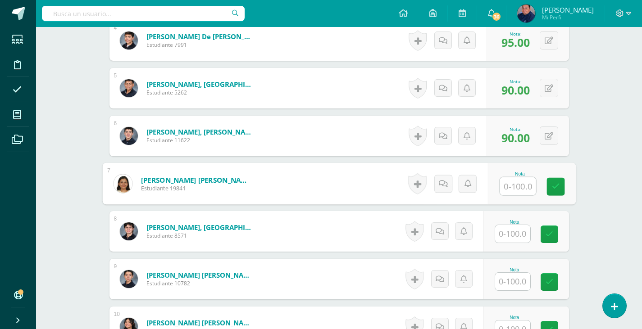
scroll to position [451, 0]
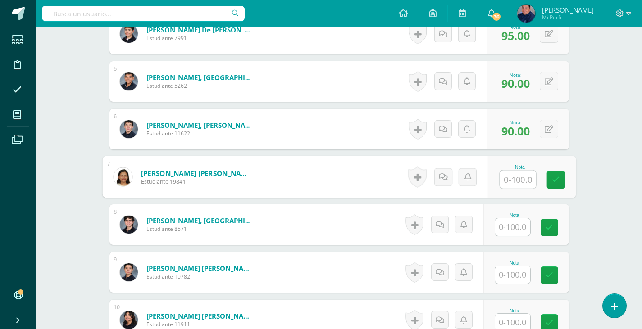
click at [501, 283] on input "text" at bounding box center [512, 275] width 35 height 18
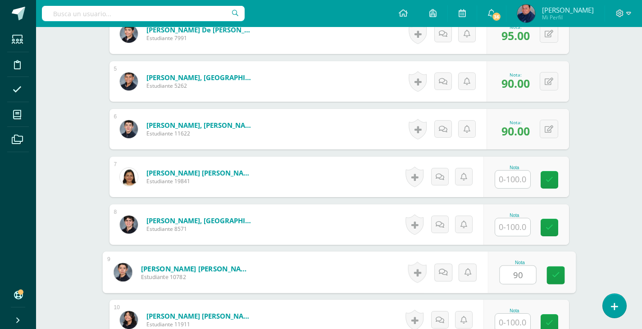
type input "90"
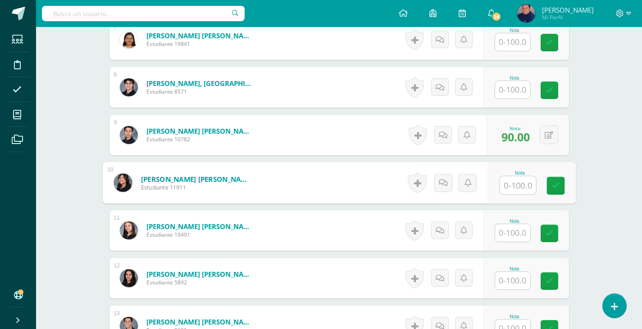
scroll to position [634, 0]
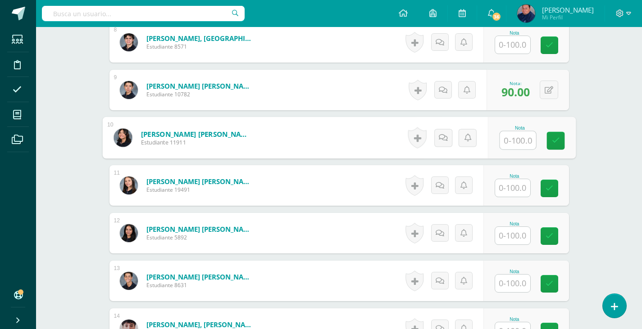
click at [514, 280] on input "text" at bounding box center [512, 284] width 35 height 18
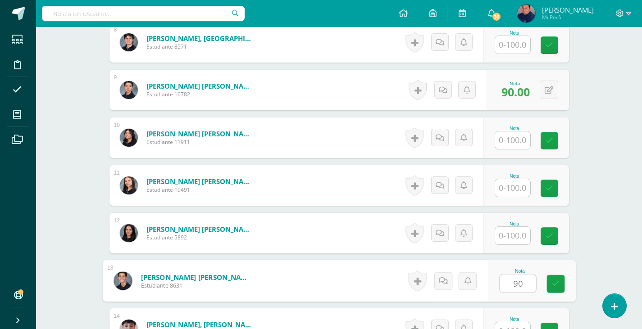
type input "90"
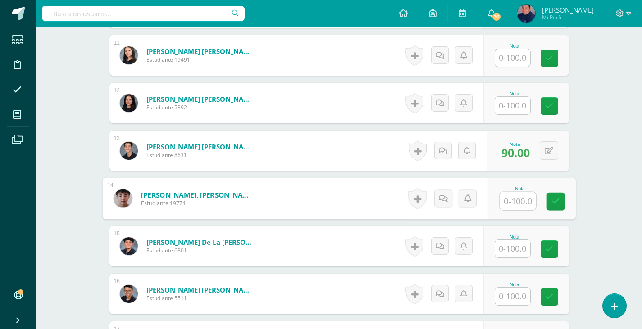
scroll to position [780, 0]
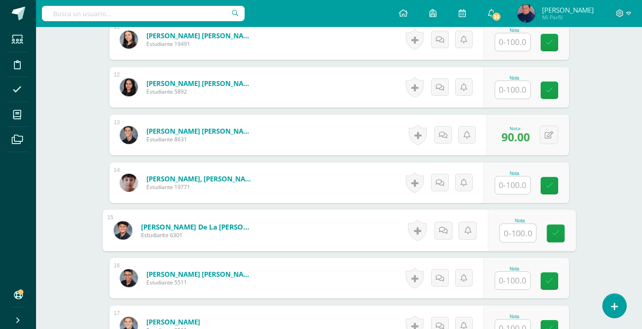
click at [508, 237] on input "text" at bounding box center [518, 233] width 36 height 18
type input "100"
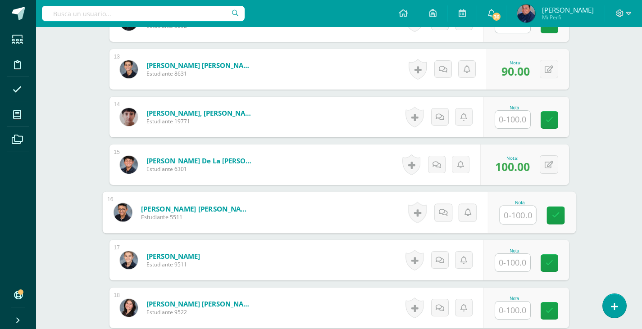
scroll to position [870, 0]
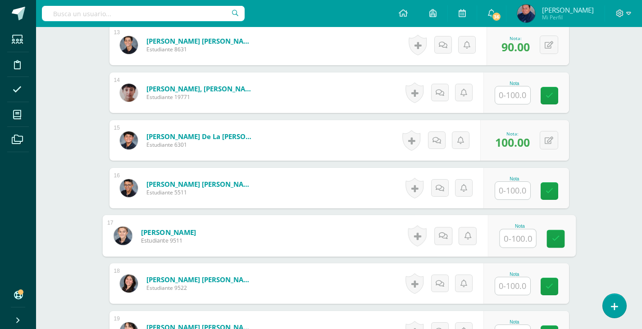
click at [506, 238] on input "text" at bounding box center [518, 239] width 36 height 18
type input "100"
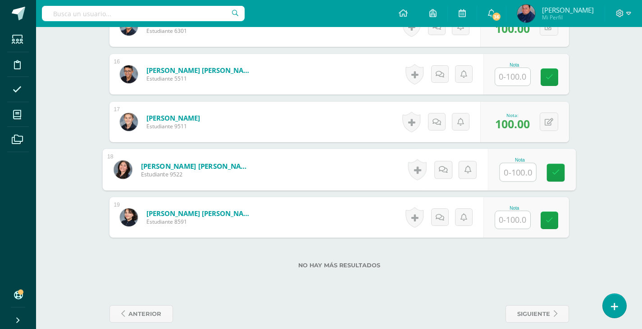
scroll to position [996, 0]
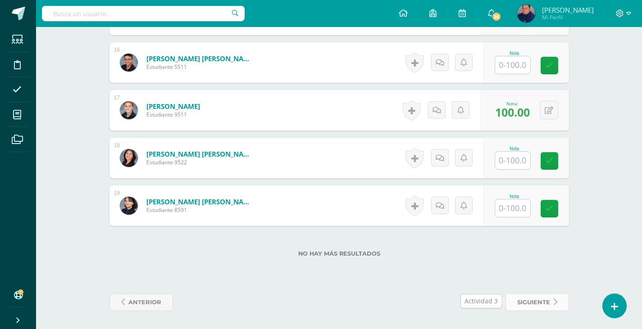
click at [526, 304] on span "siguiente" at bounding box center [533, 302] width 33 height 17
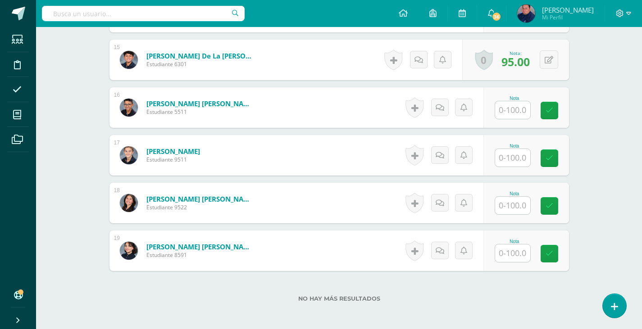
click at [511, 158] on input "text" at bounding box center [512, 158] width 35 height 18
type input "95"
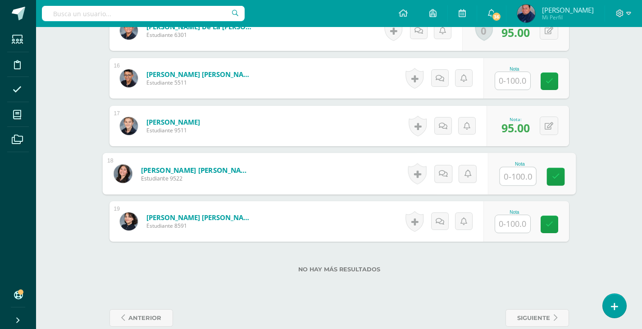
scroll to position [996, 0]
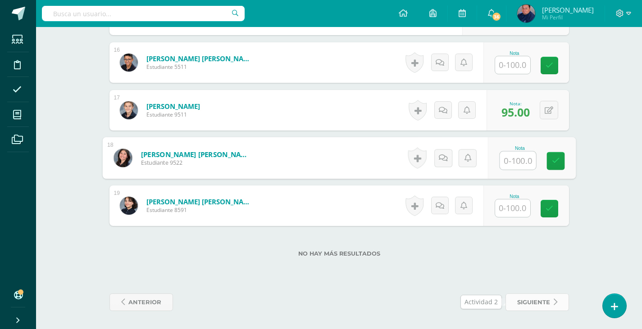
click at [527, 300] on span "siguiente" at bounding box center [533, 302] width 33 height 17
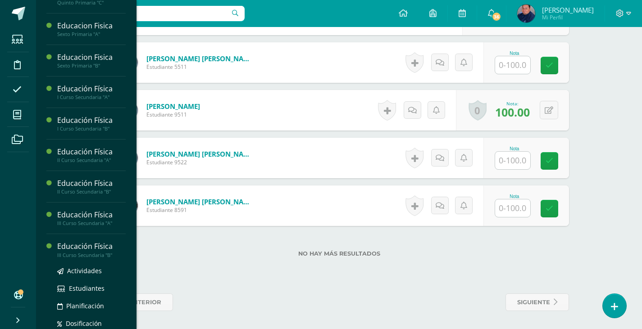
scroll to position [564, 0]
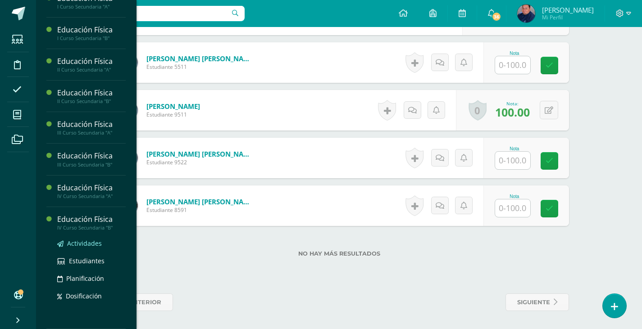
click at [77, 240] on span "Actividades" at bounding box center [84, 243] width 35 height 9
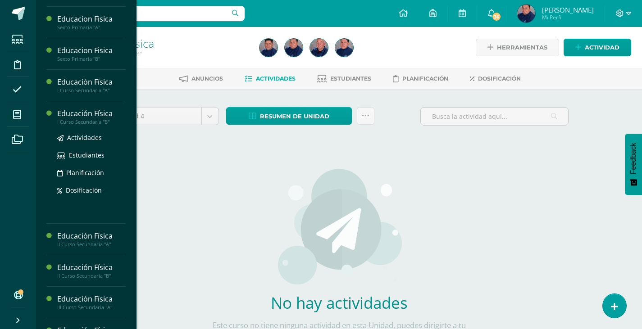
scroll to position [473, 0]
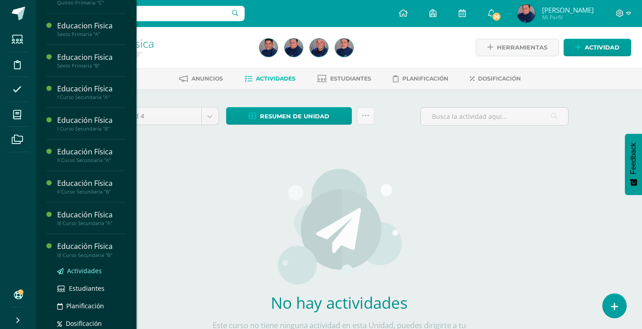
click at [86, 270] on span "Actividades" at bounding box center [84, 271] width 35 height 9
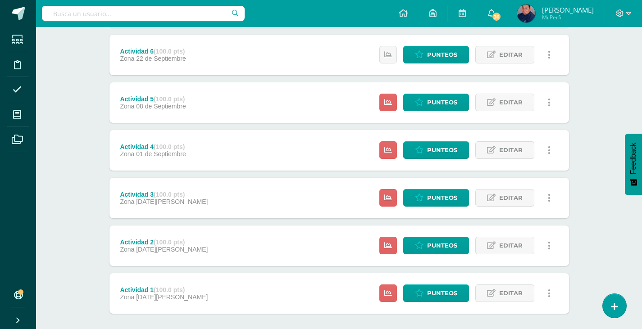
scroll to position [255, 0]
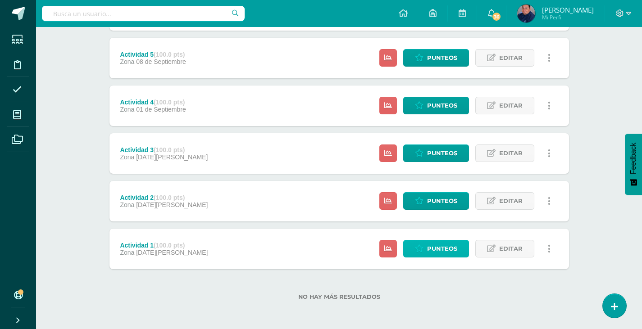
click at [438, 255] on span "Punteos" at bounding box center [442, 249] width 30 height 17
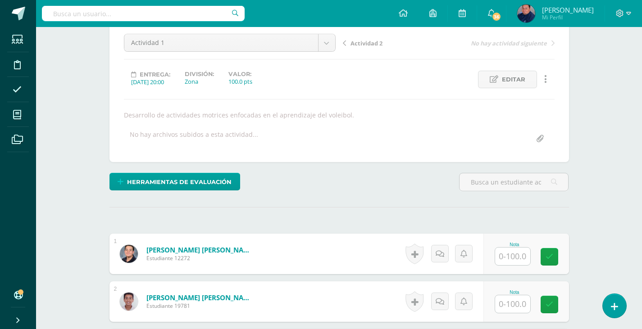
scroll to position [91, 0]
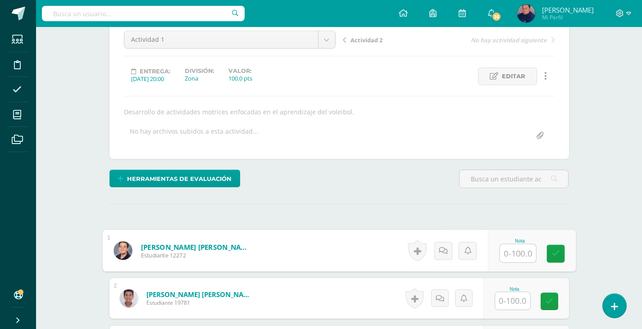
click at [517, 251] on input "text" at bounding box center [518, 254] width 36 height 18
type input "90"
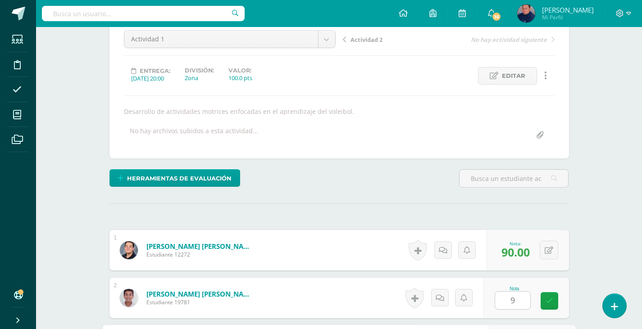
scroll to position [275, 0]
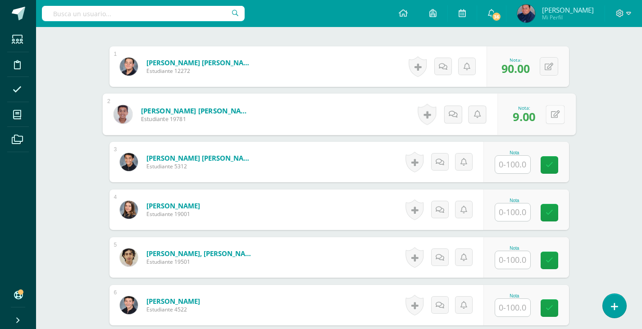
click at [551, 118] on icon at bounding box center [555, 114] width 9 height 8
type input "95"
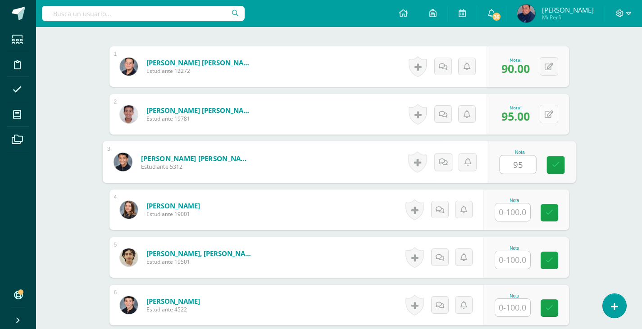
type input "95"
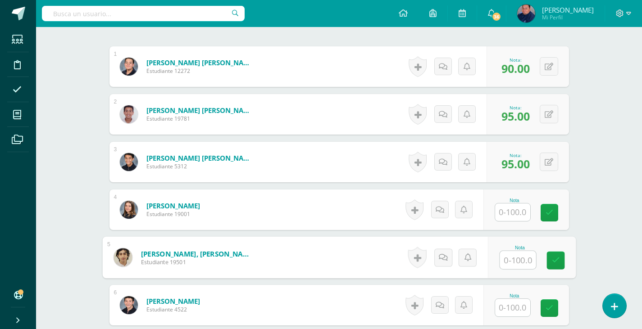
click at [514, 254] on input "text" at bounding box center [518, 260] width 36 height 18
type input "88"
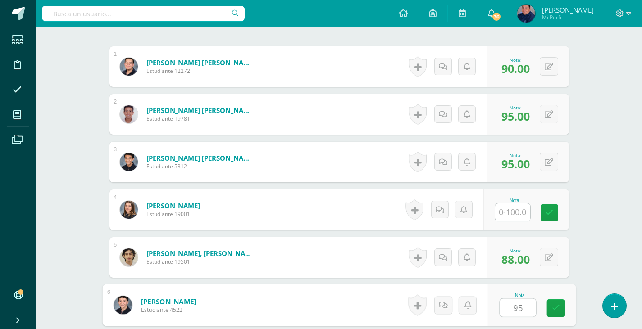
type input "95"
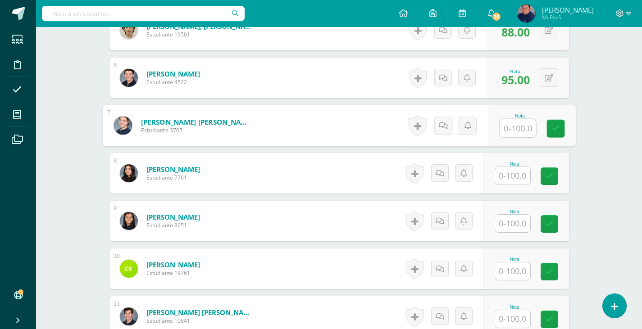
scroll to position [556, 0]
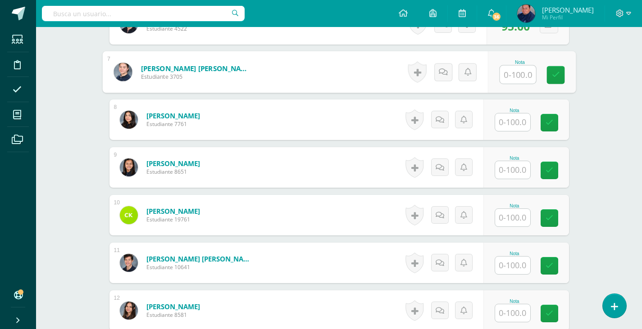
click at [511, 269] on input "text" at bounding box center [512, 266] width 35 height 18
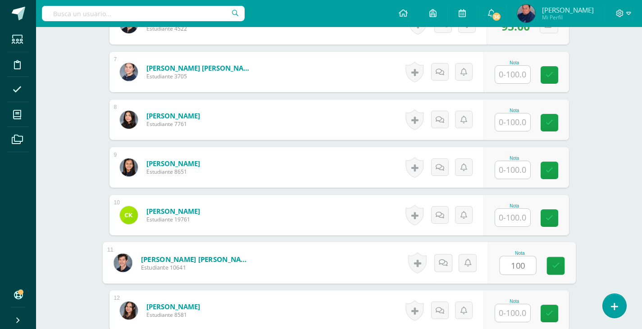
type input "100"
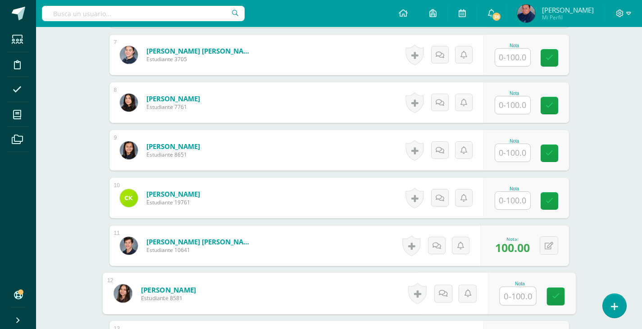
scroll to position [646, 0]
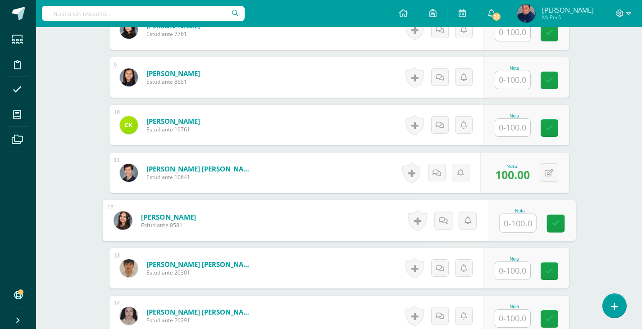
click at [527, 271] on input "text" at bounding box center [512, 271] width 35 height 18
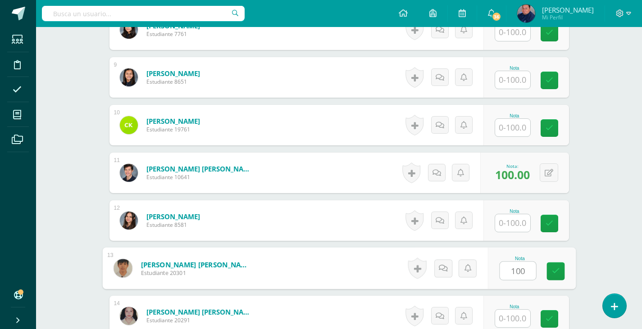
type input "100"
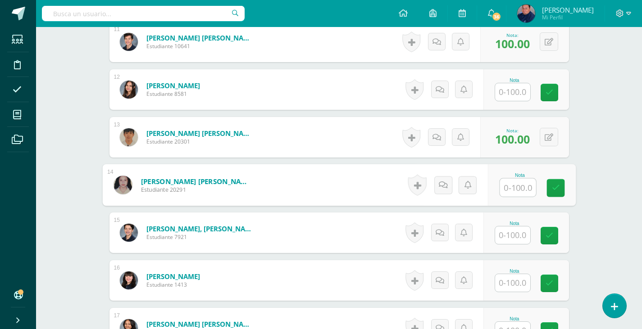
scroll to position [782, 0]
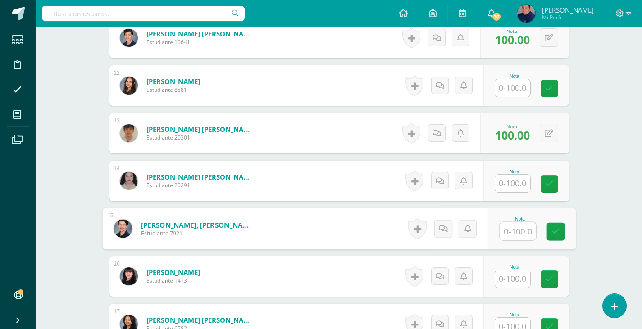
click at [505, 229] on input "text" at bounding box center [518, 232] width 36 height 18
type input "95"
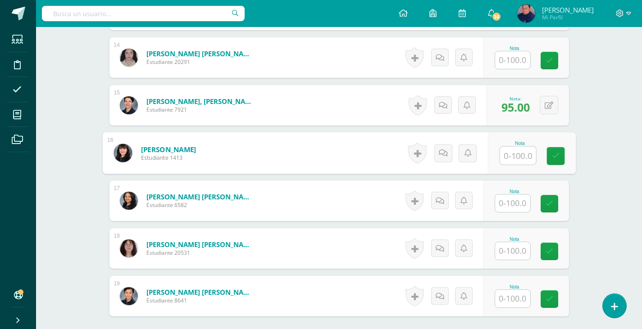
scroll to position [962, 0]
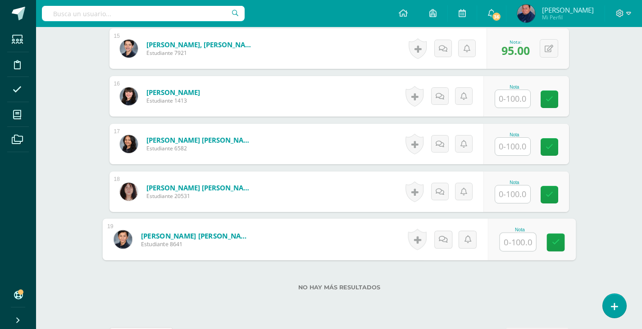
click at [505, 244] on input "text" at bounding box center [518, 242] width 36 height 18
type input "95"
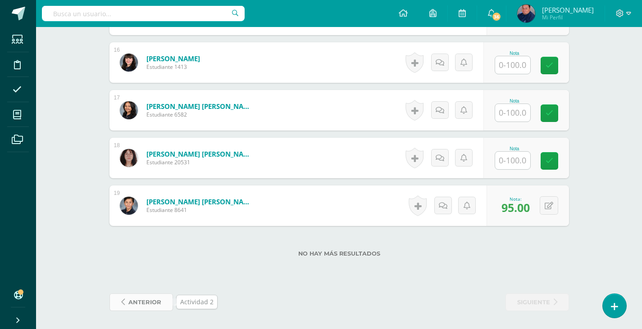
click at [155, 300] on span "anterior" at bounding box center [144, 302] width 33 height 17
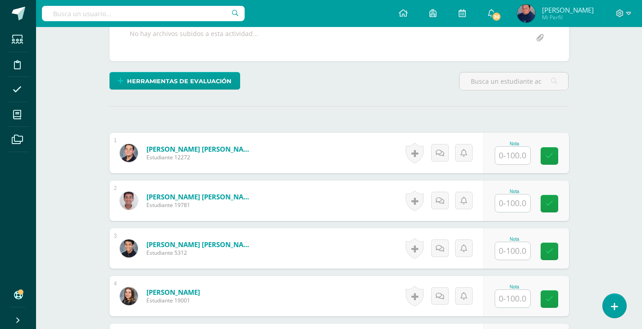
scroll to position [189, 0]
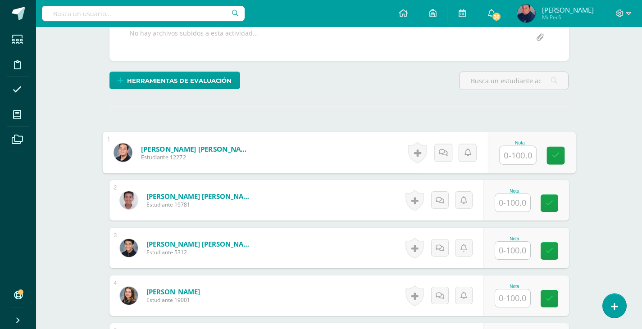
click at [518, 161] on input "text" at bounding box center [518, 155] width 36 height 18
type input "90"
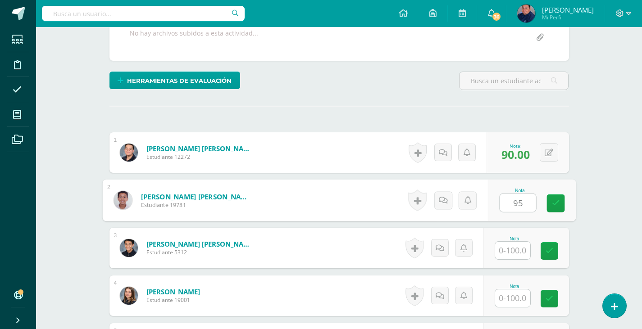
type input "95"
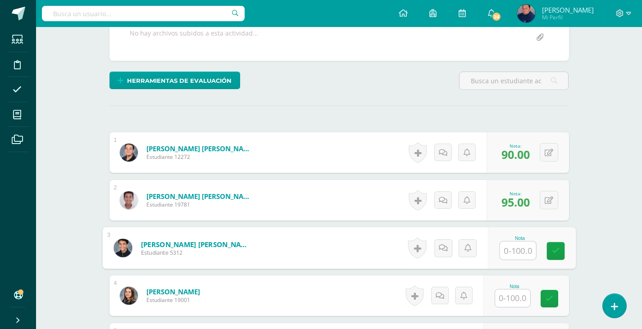
scroll to position [190, 0]
type input "98"
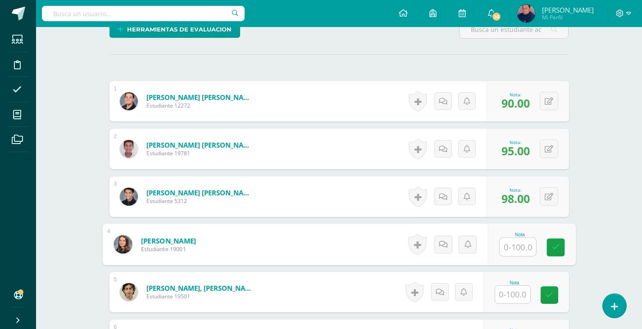
scroll to position [280, 0]
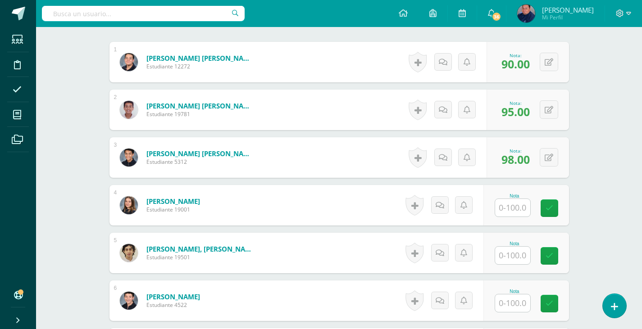
click at [533, 259] on div "Nota" at bounding box center [515, 252] width 40 height 23
click at [515, 261] on input "text" at bounding box center [518, 256] width 36 height 18
type input "88"
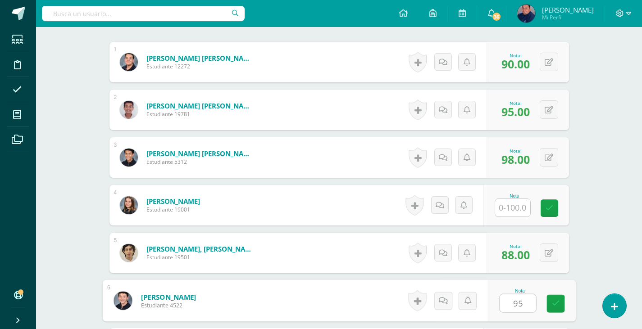
type input "95"
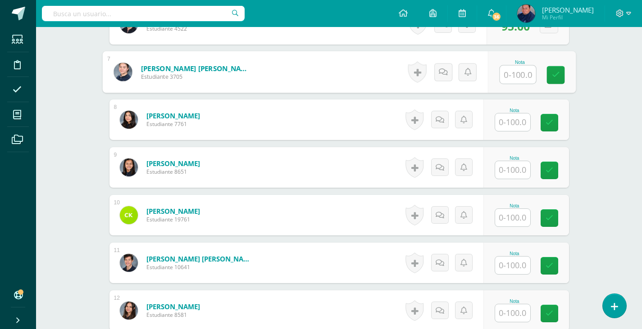
scroll to position [601, 0]
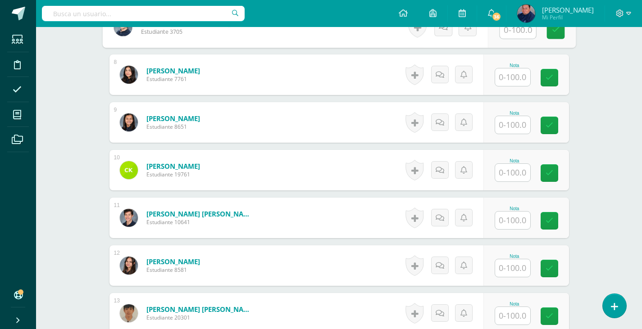
click at [514, 215] on input "text" at bounding box center [512, 221] width 35 height 18
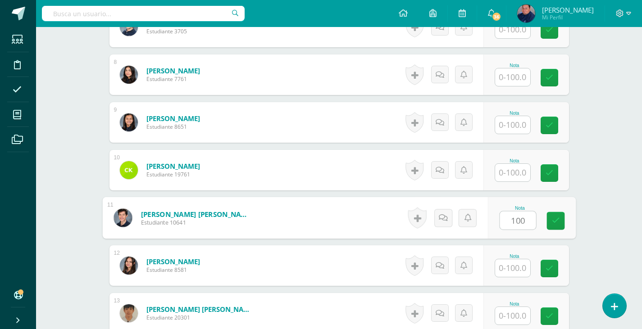
type input "100"
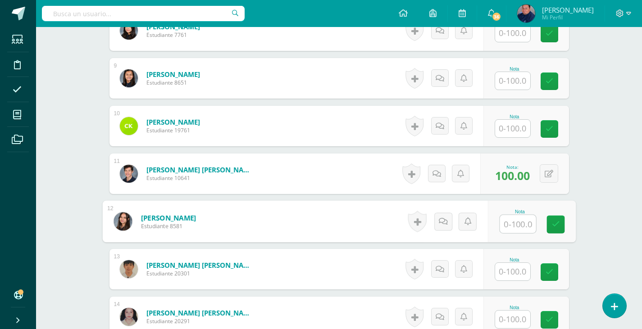
scroll to position [646, 0]
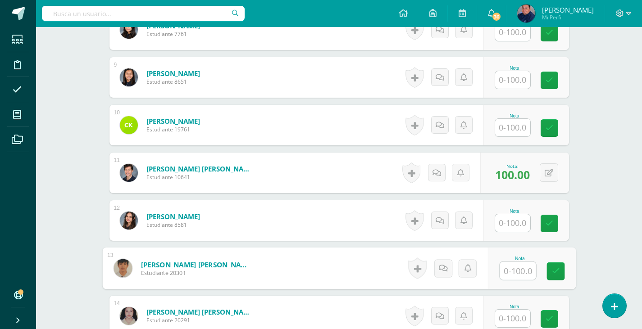
click at [503, 269] on input "text" at bounding box center [518, 271] width 36 height 18
type input "100"
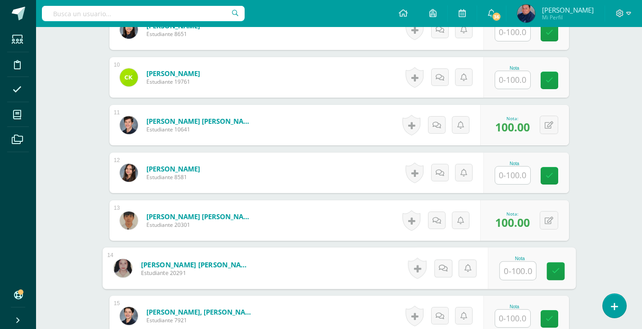
scroll to position [737, 0]
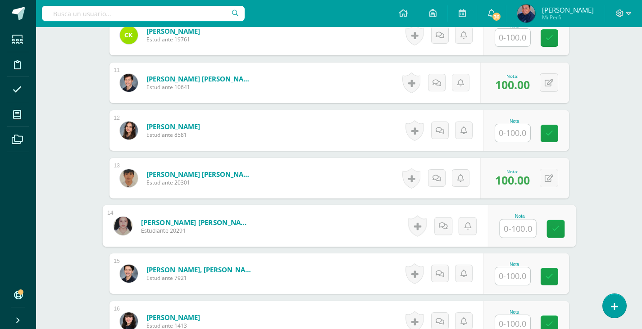
click at [509, 279] on input "text" at bounding box center [512, 277] width 35 height 18
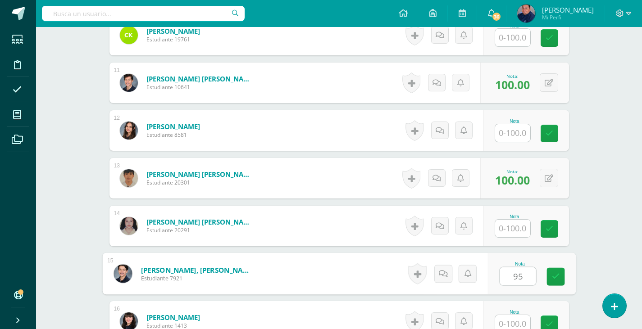
type input "95"
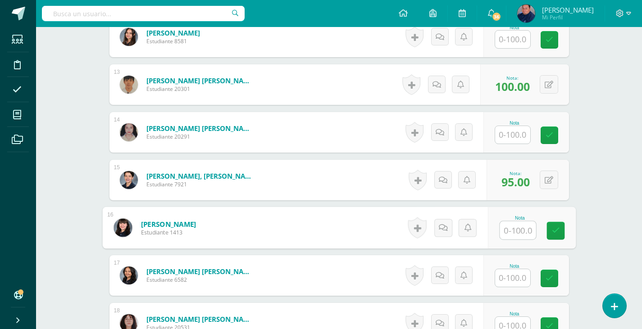
scroll to position [920, 0]
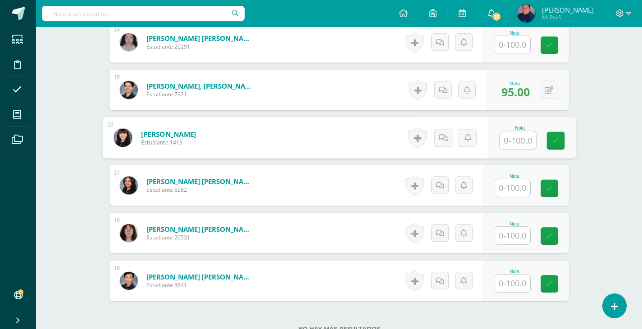
click at [527, 281] on input "text" at bounding box center [512, 284] width 35 height 18
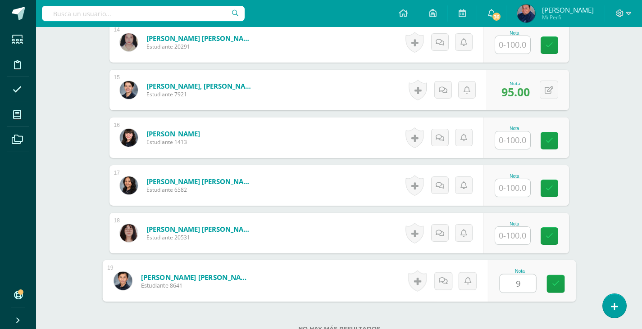
type input "98"
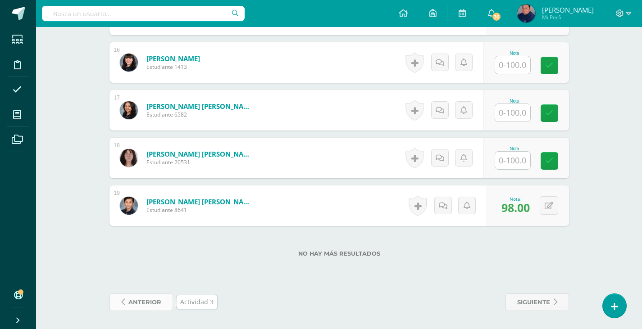
click at [145, 306] on span "anterior" at bounding box center [144, 302] width 33 height 17
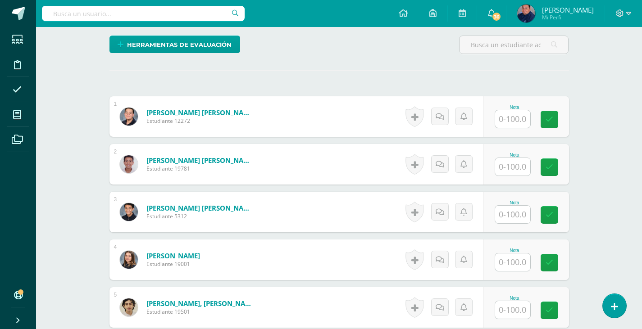
scroll to position [226, 0]
click at [519, 120] on input "text" at bounding box center [512, 119] width 35 height 18
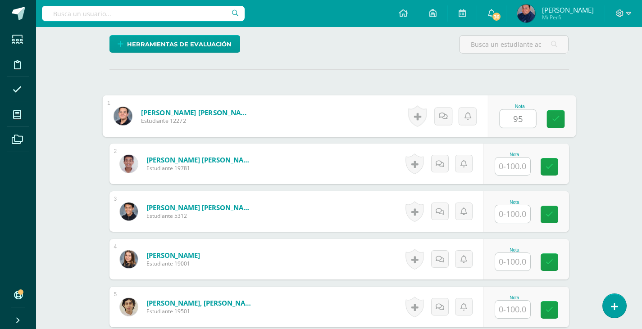
type input "9"
type input "88"
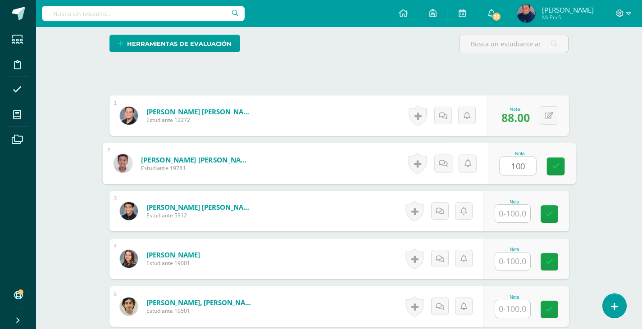
type input "100"
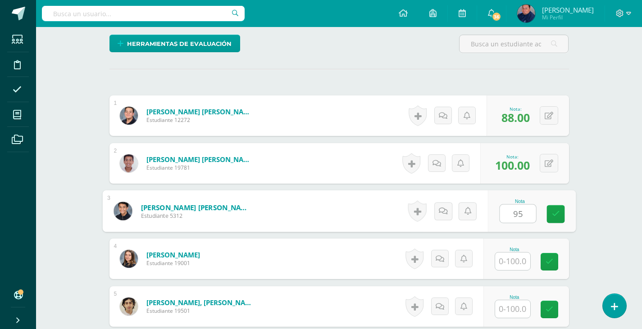
type input "95"
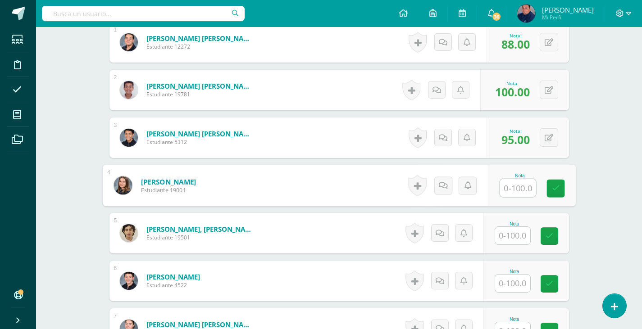
scroll to position [316, 0]
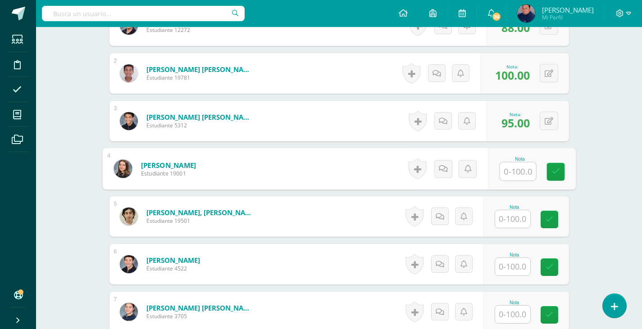
click at [516, 214] on input "text" at bounding box center [512, 219] width 35 height 18
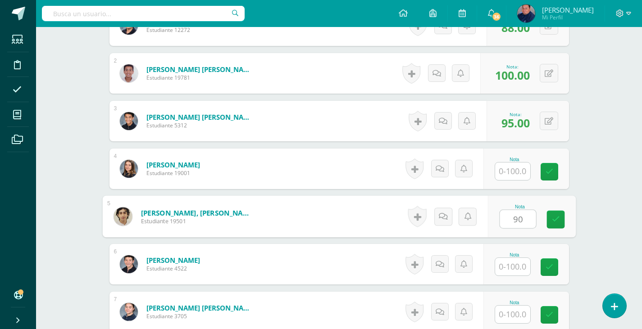
type input "90"
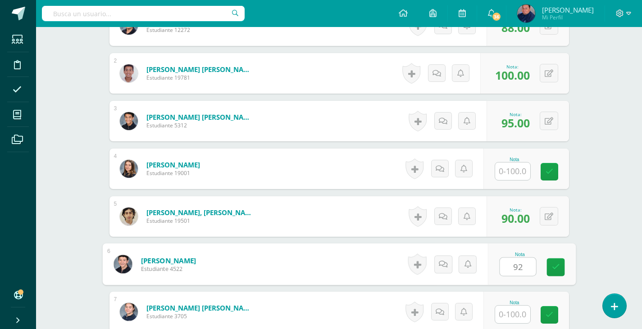
type input "92"
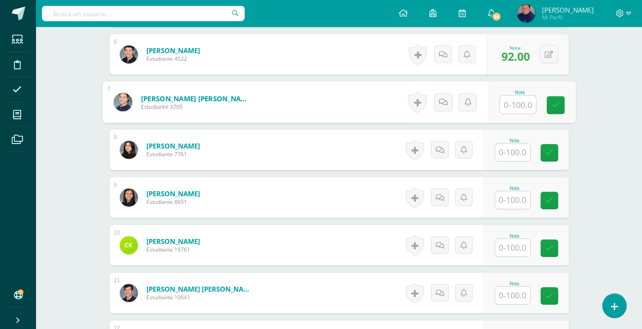
scroll to position [542, 0]
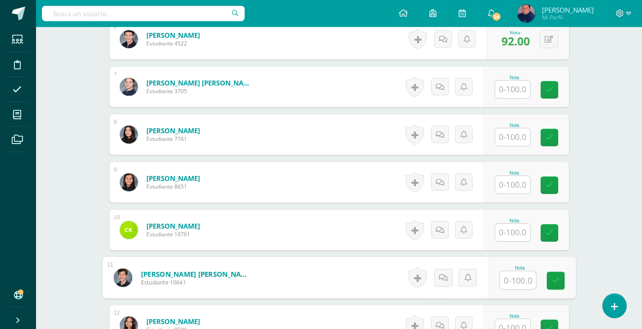
click at [513, 281] on input "text" at bounding box center [518, 281] width 36 height 18
type input "100"
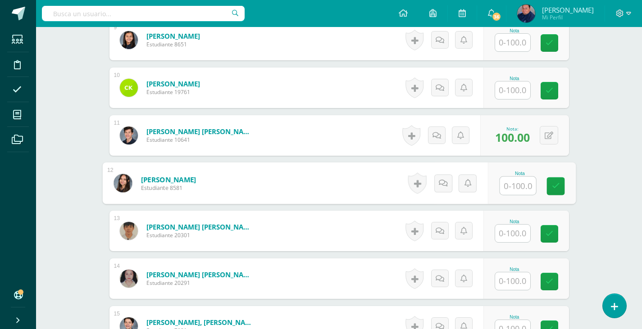
scroll to position [684, 0]
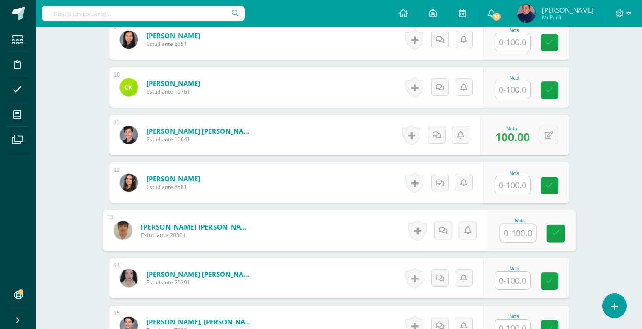
click at [506, 238] on input "text" at bounding box center [518, 233] width 36 height 18
type input "100"
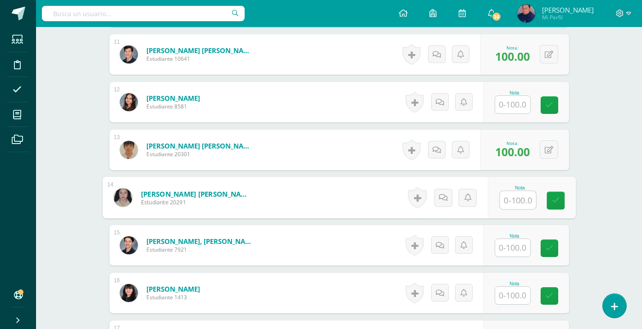
scroll to position [774, 0]
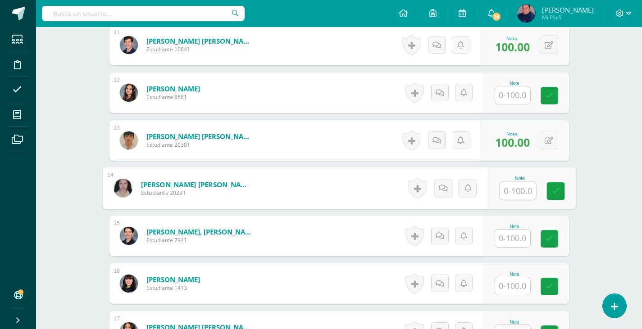
click at [524, 241] on input "text" at bounding box center [512, 239] width 35 height 18
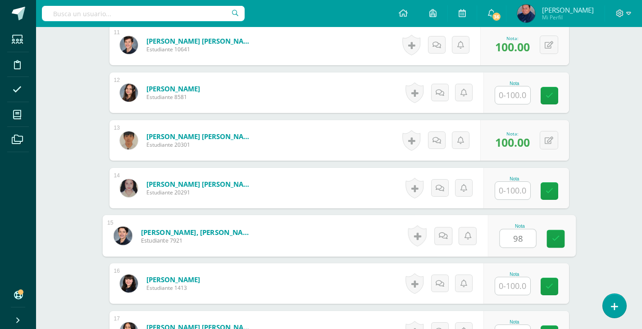
type input "98"
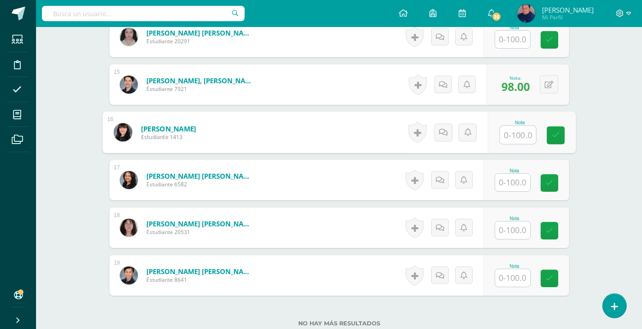
scroll to position [955, 0]
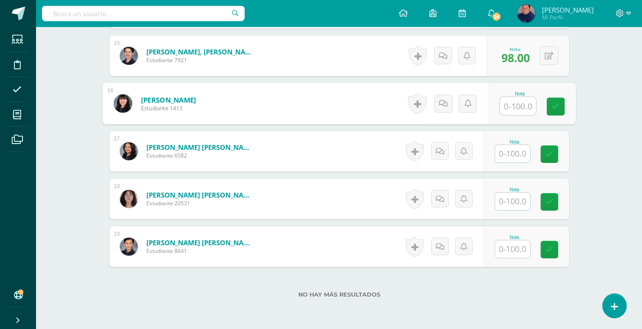
click at [523, 252] on input "text" at bounding box center [512, 250] width 35 height 18
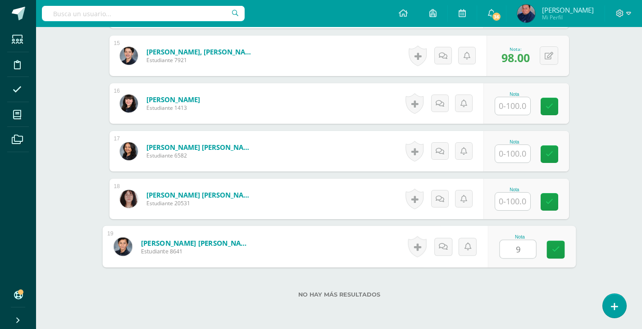
type input "98"
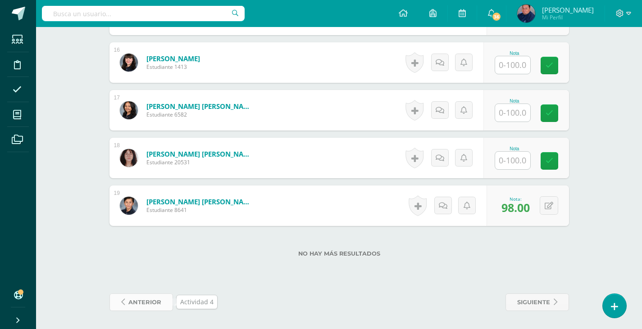
click at [133, 303] on span "anterior" at bounding box center [144, 302] width 33 height 17
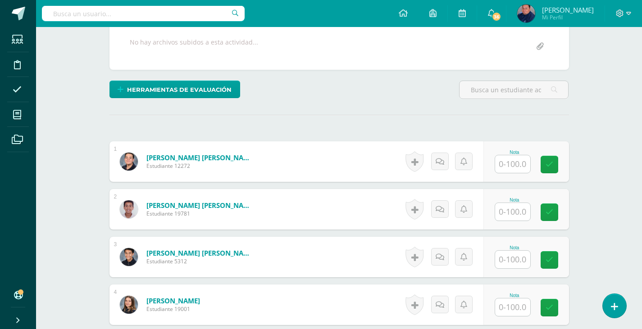
scroll to position [181, 0]
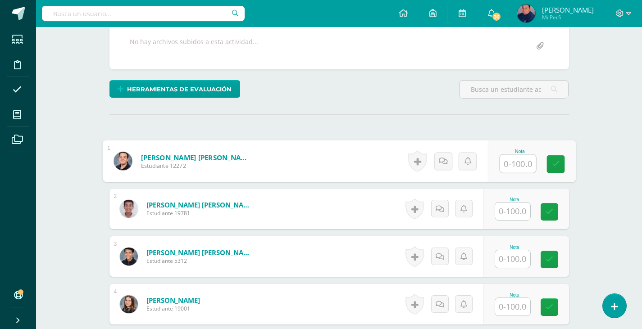
click at [523, 159] on input "text" at bounding box center [518, 164] width 36 height 18
type input "95"
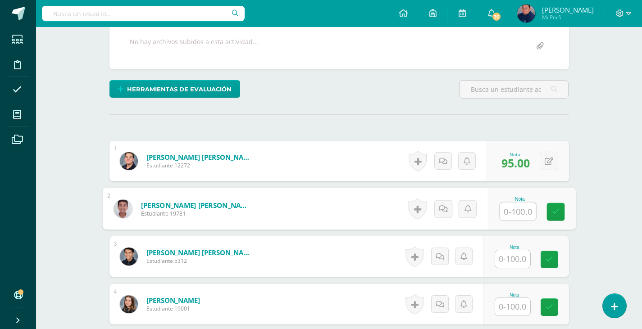
scroll to position [181, 0]
type input "100"
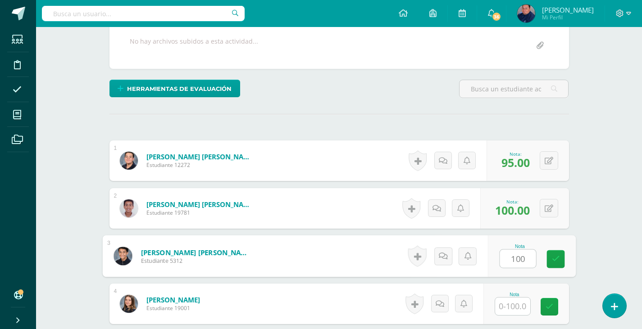
type input "100"
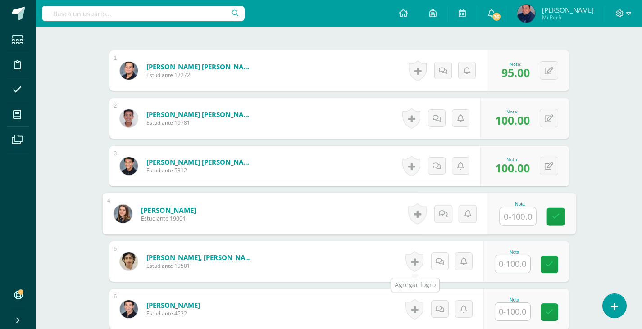
scroll to position [316, 0]
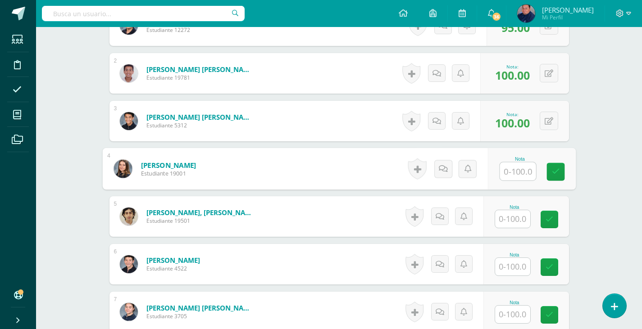
click at [517, 216] on input "text" at bounding box center [512, 219] width 35 height 18
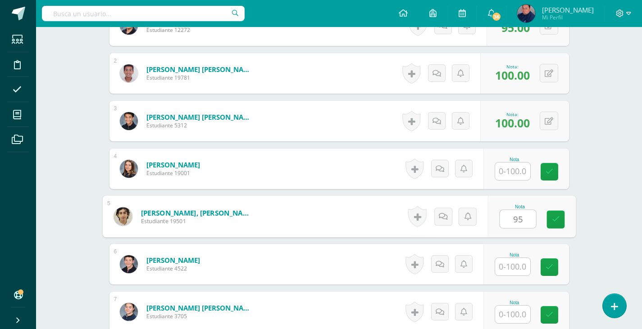
type input "95"
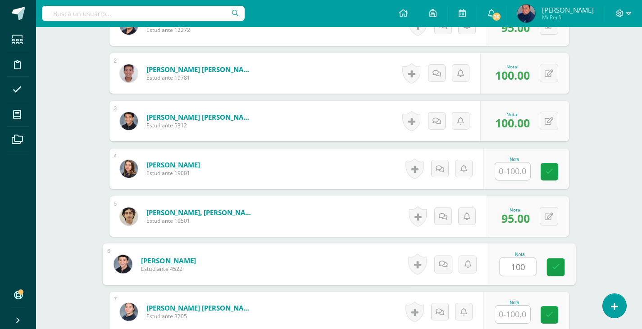
type input "100"
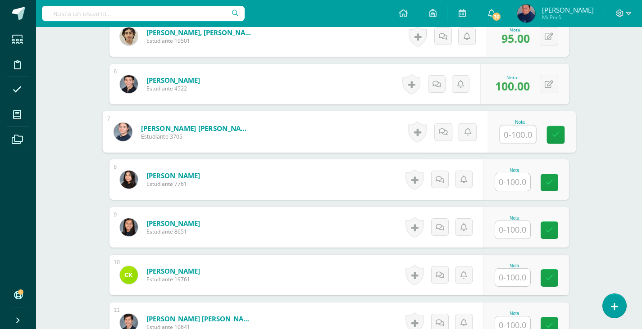
scroll to position [542, 0]
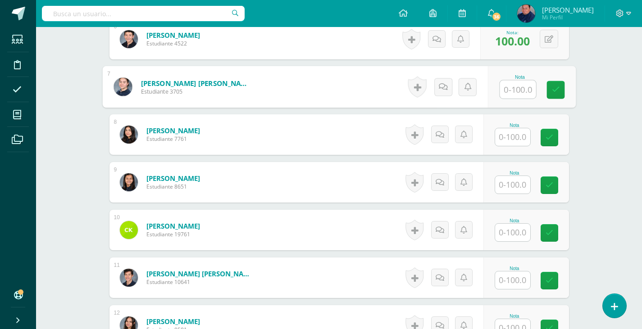
click at [527, 287] on input "text" at bounding box center [512, 281] width 35 height 18
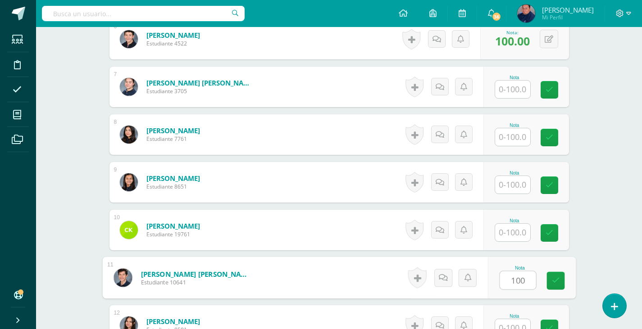
type input "100"
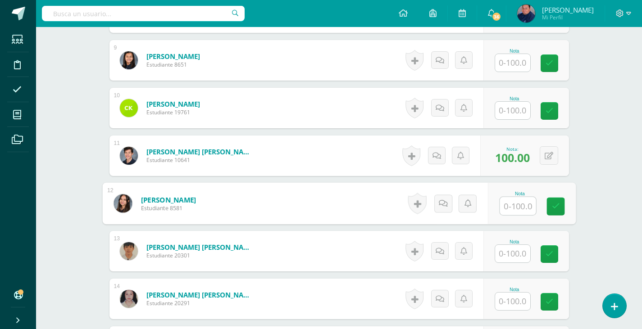
scroll to position [684, 0]
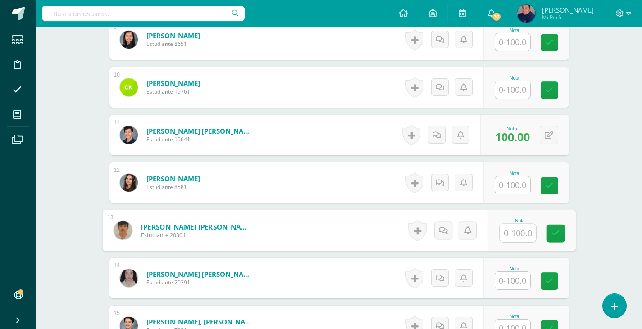
click at [502, 232] on input "text" at bounding box center [518, 233] width 36 height 18
type input "100"
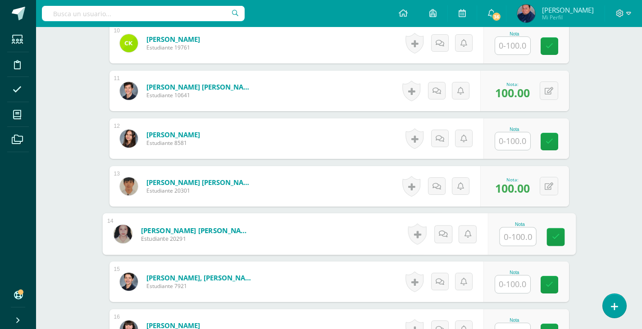
scroll to position [774, 0]
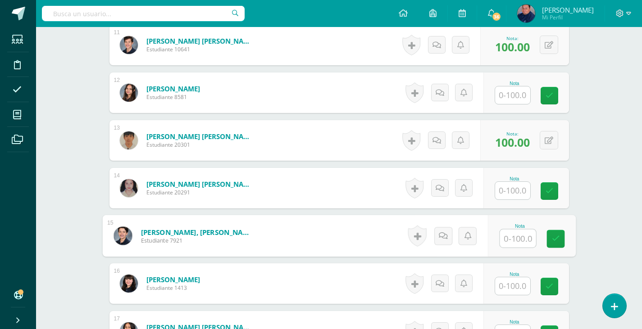
click at [515, 231] on input "text" at bounding box center [518, 239] width 36 height 18
type input "100"
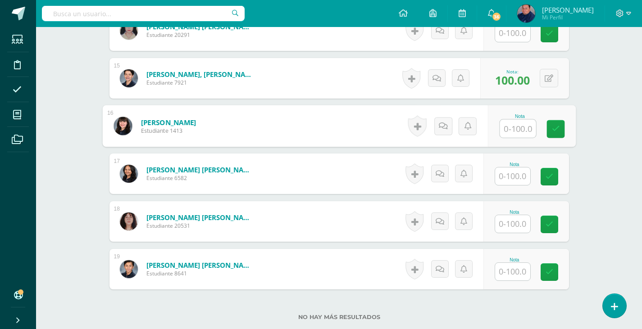
scroll to position [955, 0]
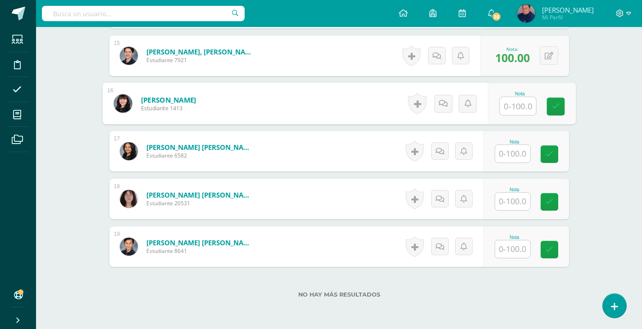
click at [515, 239] on div "Nota" at bounding box center [515, 237] width 40 height 5
click at [516, 250] on input "text" at bounding box center [512, 250] width 35 height 18
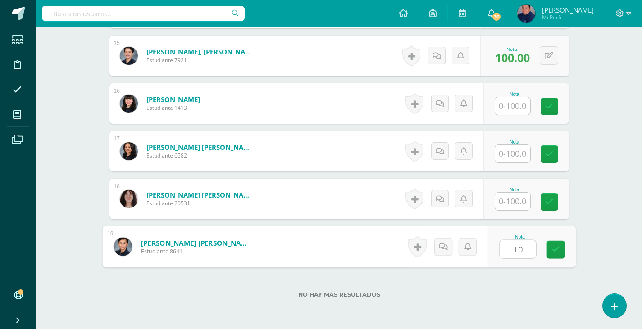
type input "100"
